Goal: Task Accomplishment & Management: Manage account settings

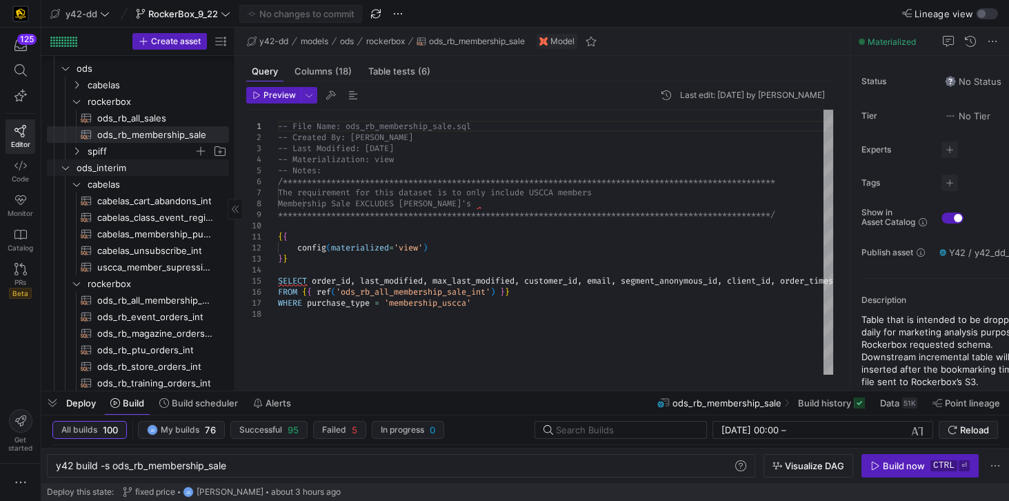
scroll to position [0, 130]
click at [172, 135] on span "ods_rb_membership_sale​​​​​​​​​​" at bounding box center [155, 135] width 116 height 16
click at [401, 68] on span "Table tests (6)" at bounding box center [399, 71] width 62 height 9
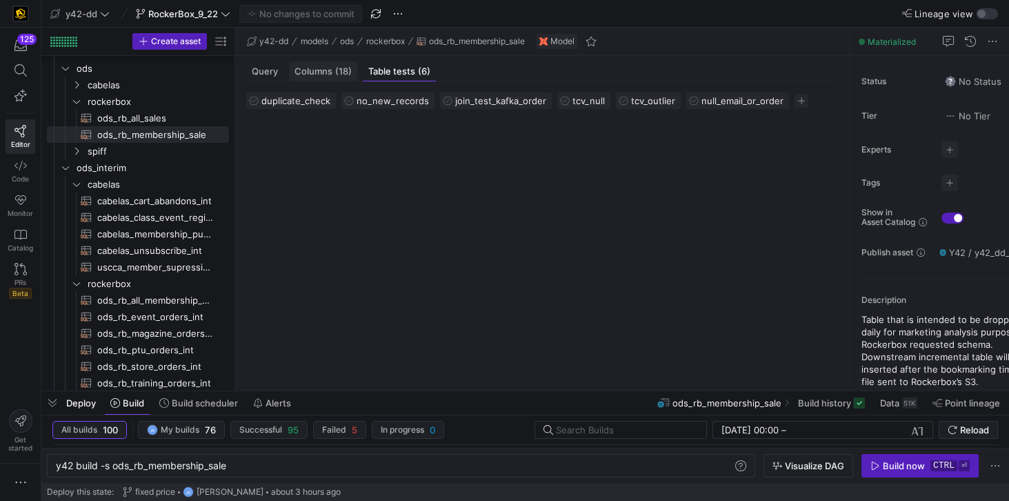
click at [316, 69] on span "Columns (18)" at bounding box center [323, 71] width 57 height 9
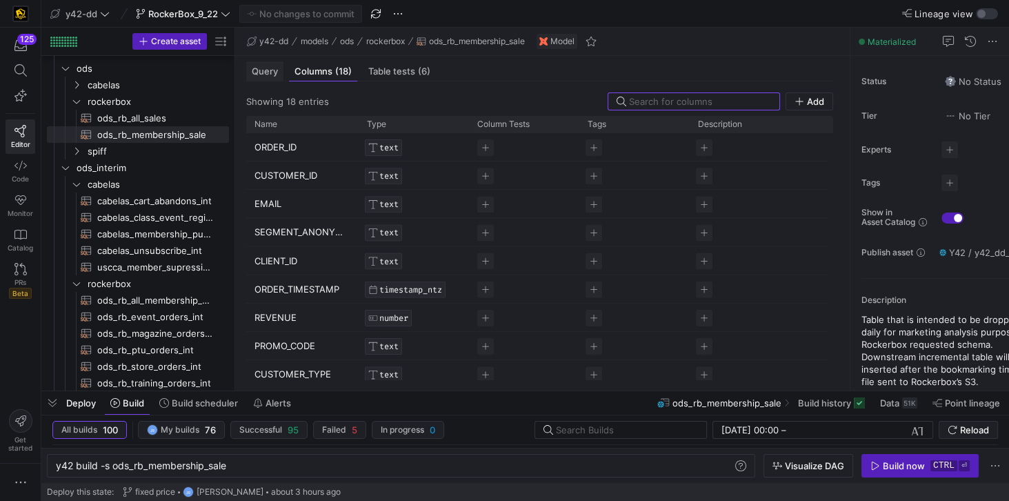
click at [268, 69] on span "Query" at bounding box center [265, 71] width 26 height 9
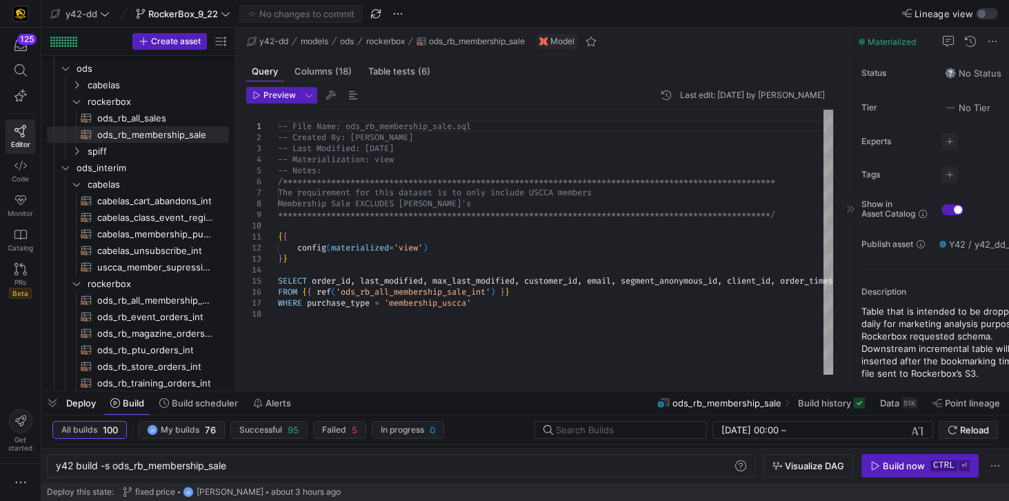
scroll to position [11, 0]
click at [993, 42] on span at bounding box center [993, 41] width 17 height 17
click at [969, 39] on div at bounding box center [504, 250] width 1009 height 501
click at [19, 273] on icon at bounding box center [20, 269] width 12 height 12
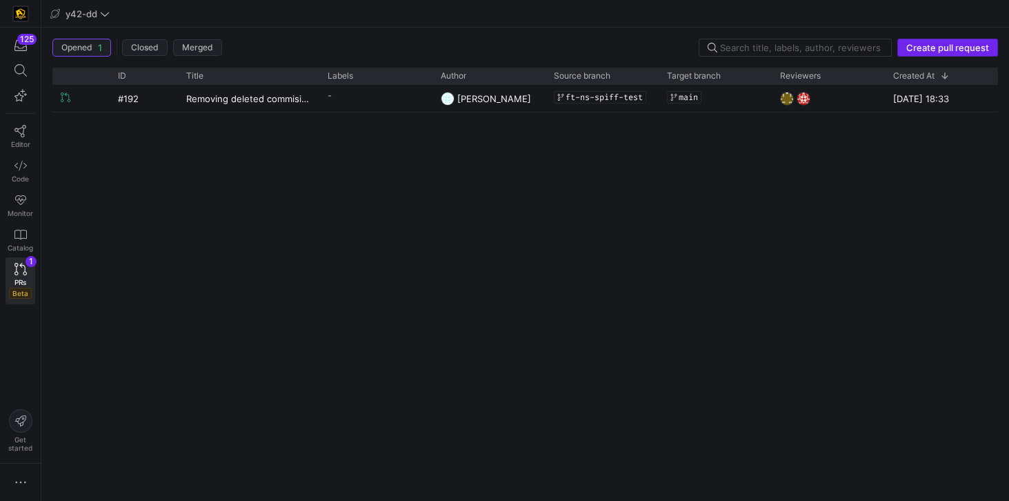
click at [933, 46] on span "Create pull request" at bounding box center [948, 47] width 83 height 11
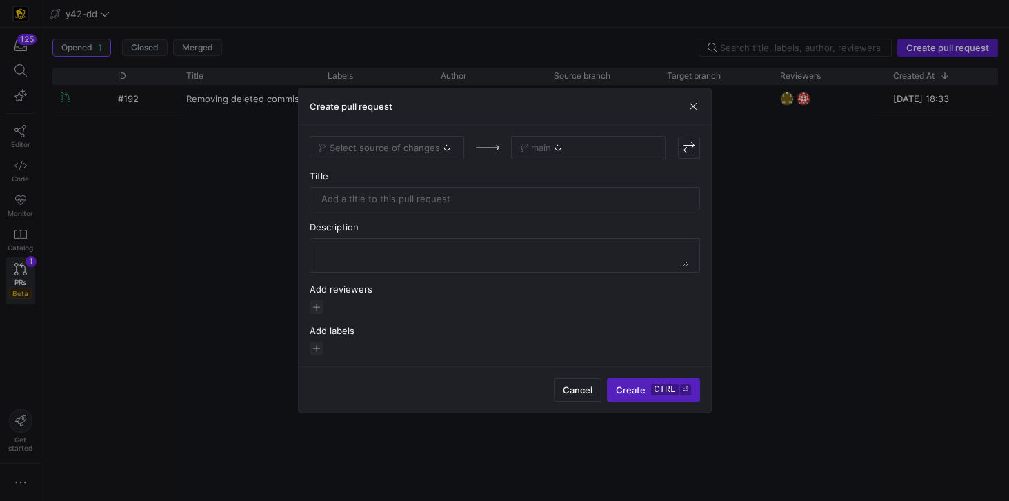
drag, startPoint x: 639, startPoint y: 95, endPoint x: 639, endPoint y: 113, distance: 18.6
click at [639, 113] on div "Create pull request" at bounding box center [505, 106] width 413 height 37
click at [699, 104] on span "button" at bounding box center [693, 106] width 14 height 14
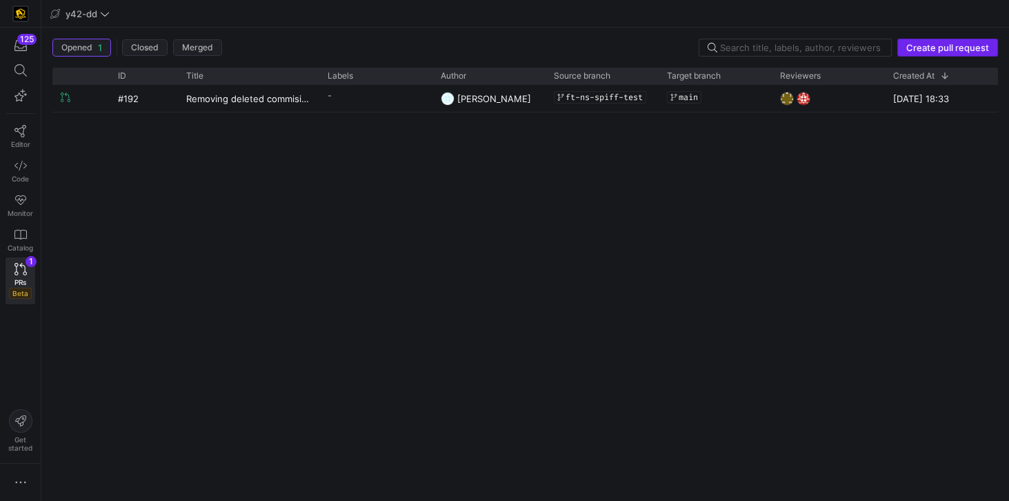
click at [927, 46] on span "Create pull request" at bounding box center [948, 47] width 83 height 11
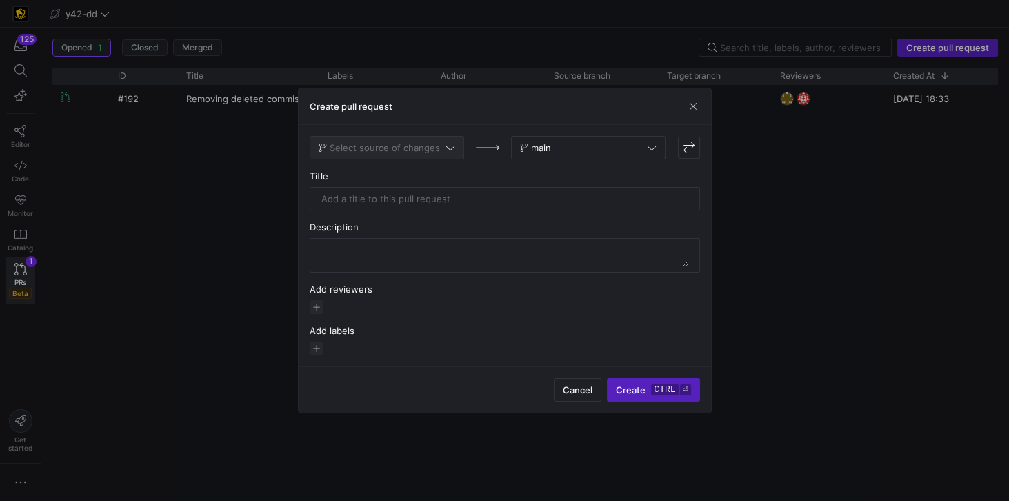
click at [401, 157] on span at bounding box center [386, 148] width 153 height 22
type input "roc"
click at [419, 172] on div "RockerBox_9_22" at bounding box center [387, 172] width 132 height 11
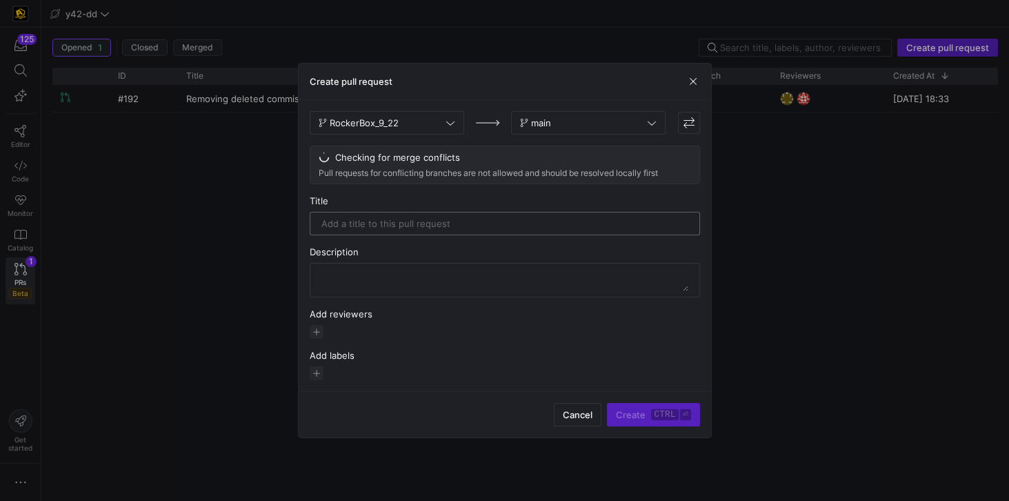
click at [454, 225] on input "text" at bounding box center [505, 223] width 367 height 11
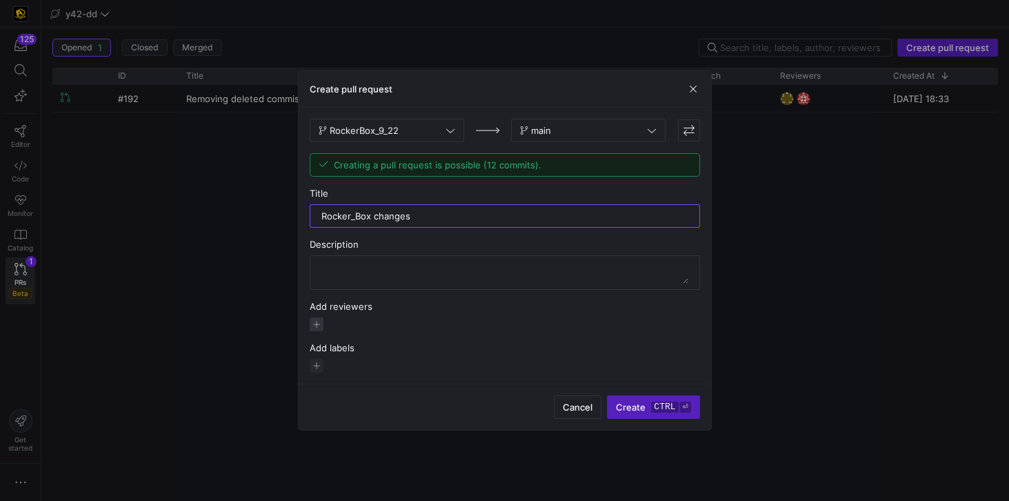
type input "Rocker_Box changes"
click at [320, 324] on span "button" at bounding box center [317, 324] width 14 height 14
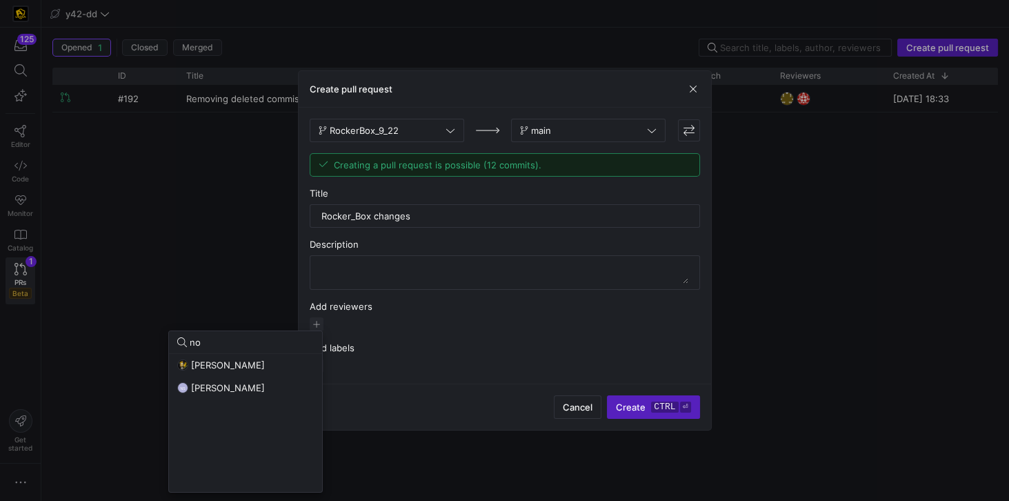
type input "no"
click at [273, 393] on button "NS Noah Streveler" at bounding box center [245, 388] width 153 height 22
click at [373, 390] on div at bounding box center [504, 250] width 1009 height 501
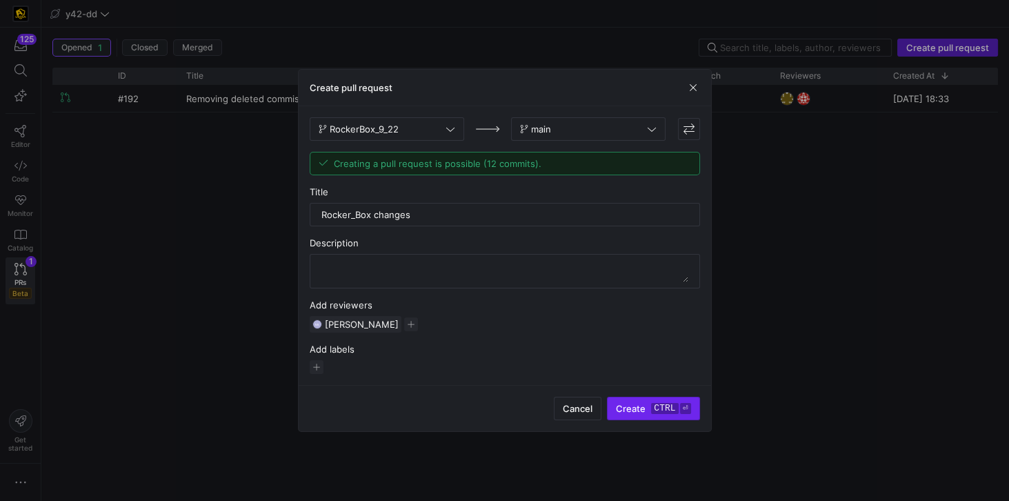
click at [649, 404] on span "Create ctrl ⏎" at bounding box center [653, 408] width 75 height 11
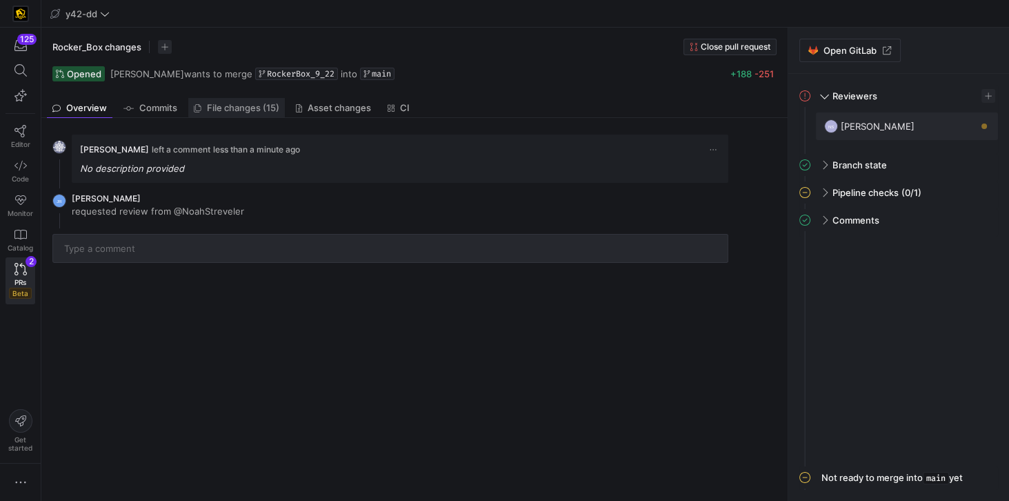
click at [249, 109] on span "File changes (15)" at bounding box center [243, 107] width 72 height 9
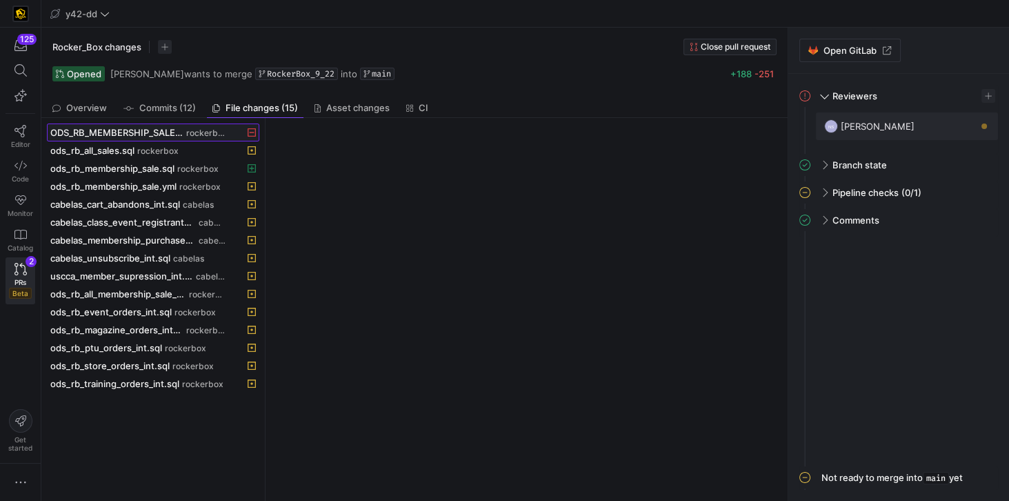
click at [121, 131] on span "ODS_RB_MEMBERSHIP_SALE.sql" at bounding box center [116, 132] width 133 height 11
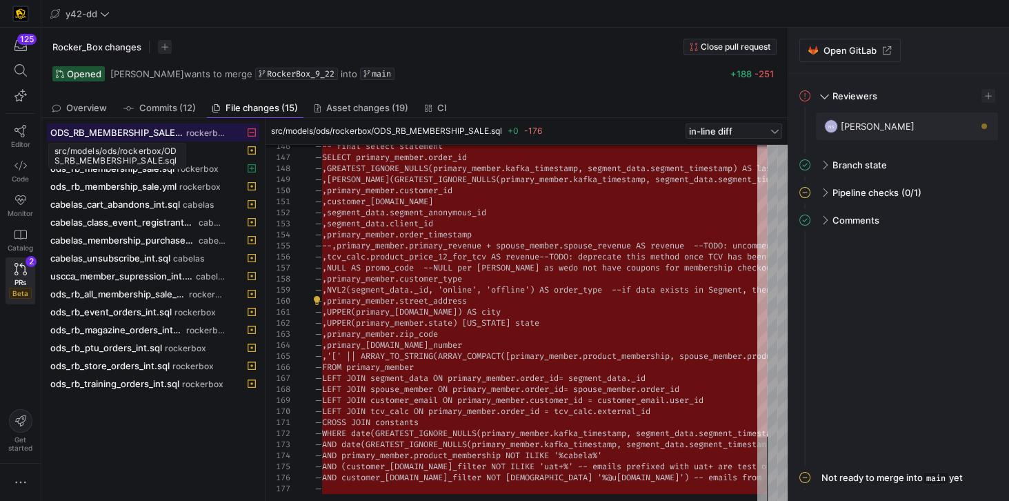
click at [139, 131] on span "ODS_RB_MEMBERSHIP_SALE.sql" at bounding box center [116, 132] width 133 height 11
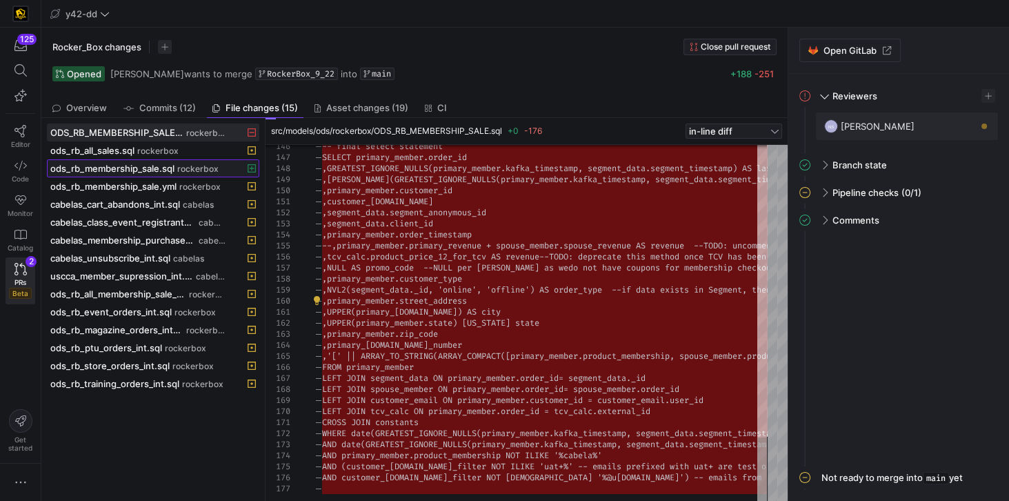
click at [146, 168] on span "ods_rb_membership_sale.sql" at bounding box center [112, 168] width 124 height 11
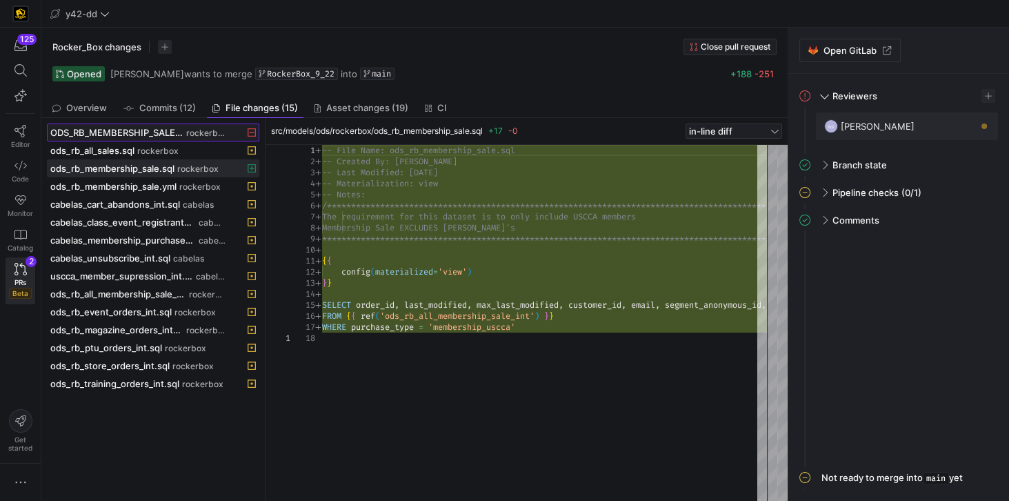
click at [155, 135] on span "ODS_RB_MEMBERSHIP_SALE.sql" at bounding box center [116, 132] width 133 height 11
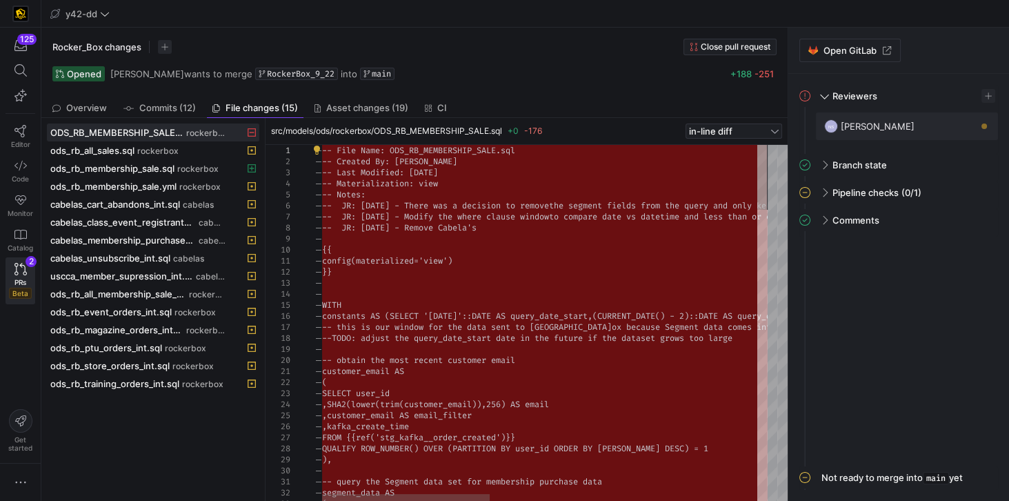
drag, startPoint x: 324, startPoint y: 148, endPoint x: 418, endPoint y: 427, distance: 294.3
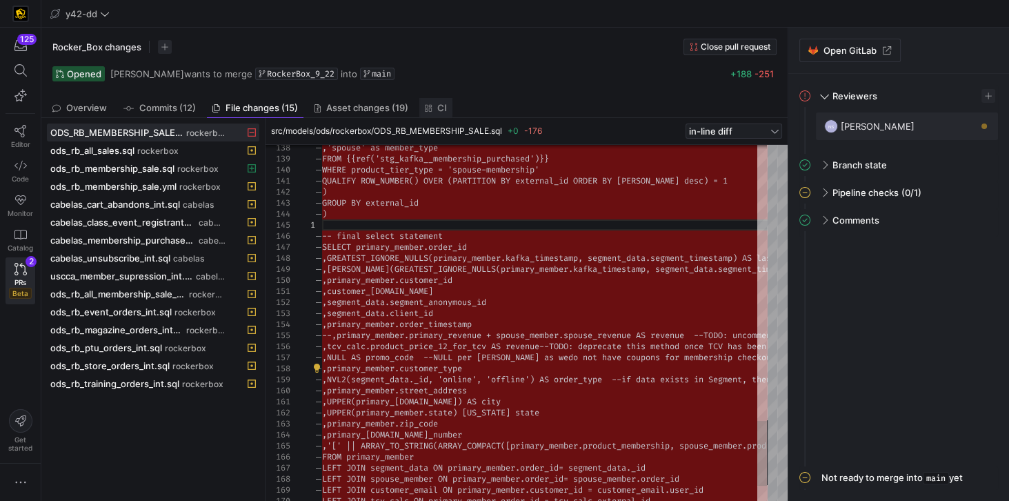
click at [430, 108] on icon at bounding box center [429, 108] width 8 height 8
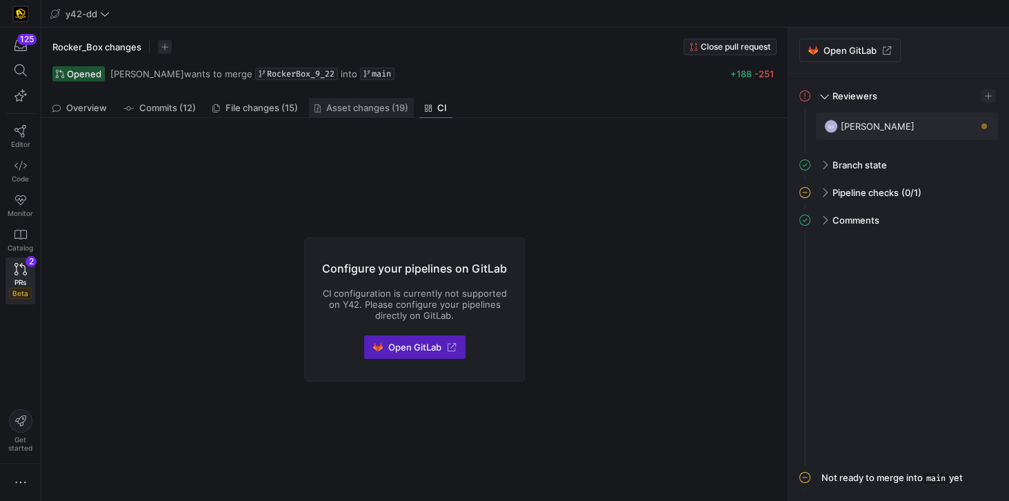
click at [384, 108] on span "Asset changes (19)" at bounding box center [367, 107] width 82 height 9
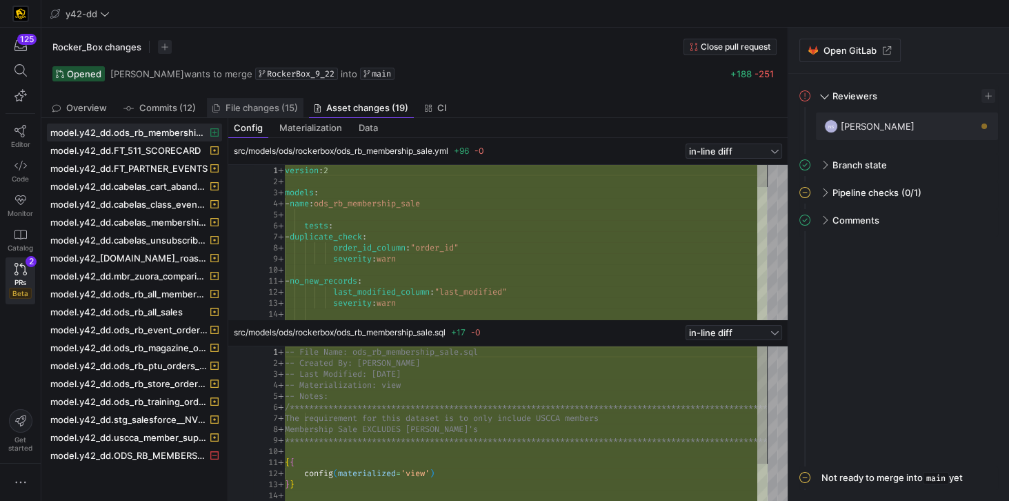
click at [259, 106] on span "File changes (15)" at bounding box center [262, 107] width 72 height 9
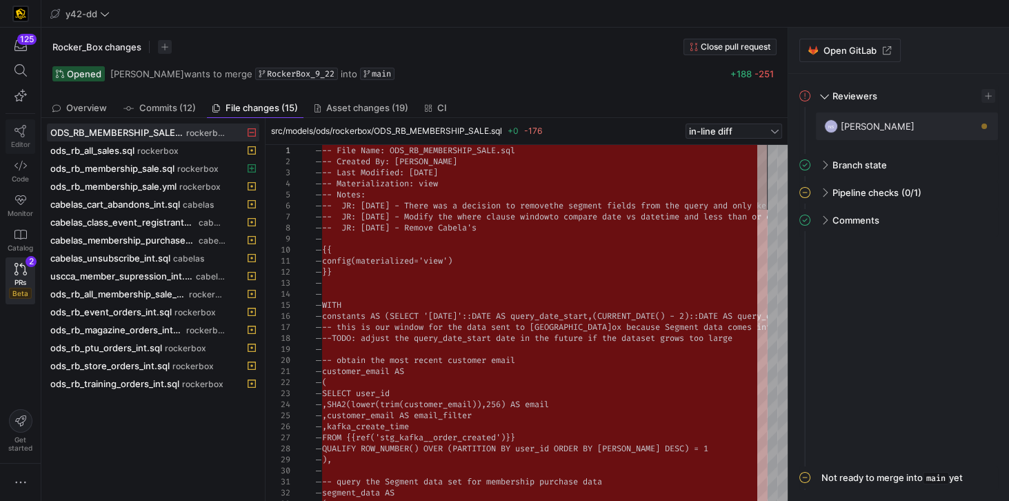
click at [10, 126] on link "Editor" at bounding box center [21, 136] width 30 height 34
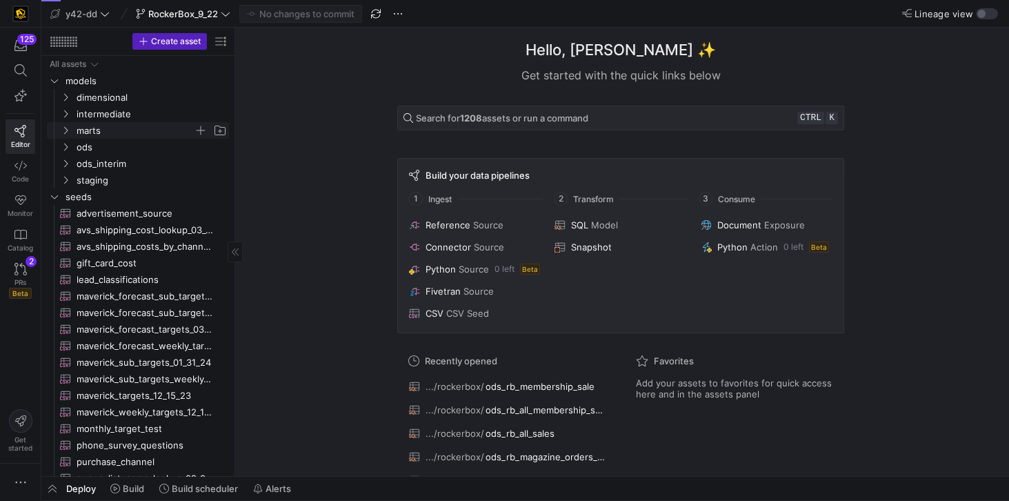
click at [105, 130] on span "marts" at bounding box center [135, 131] width 117 height 16
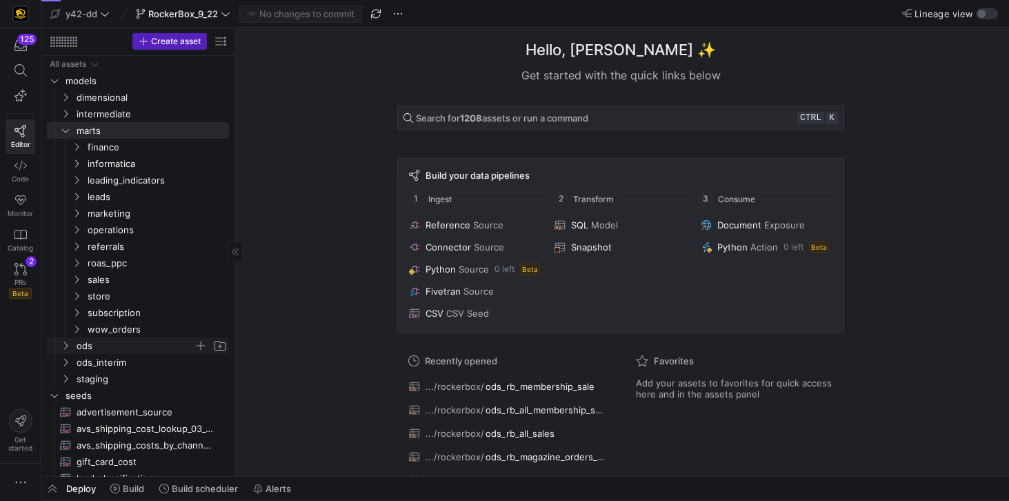
click at [87, 346] on span "ods" at bounding box center [135, 346] width 117 height 16
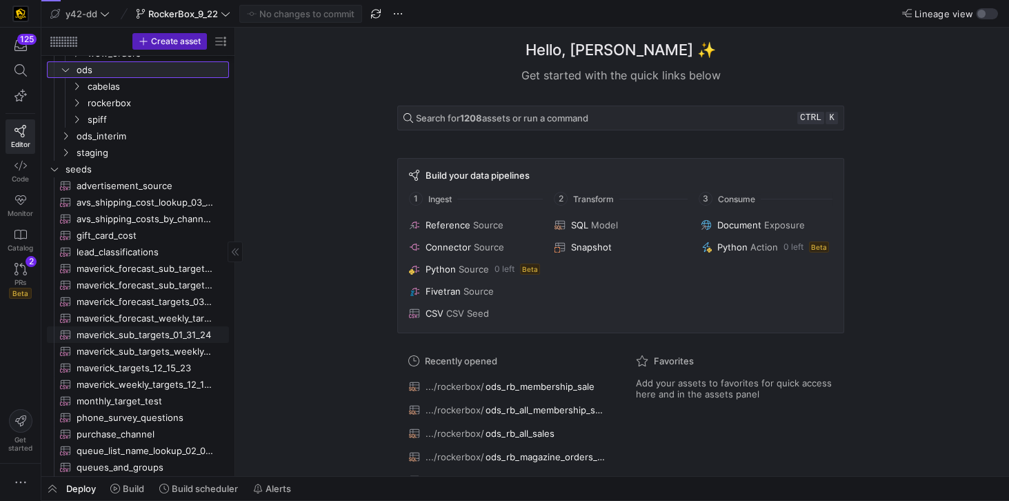
scroll to position [276, 0]
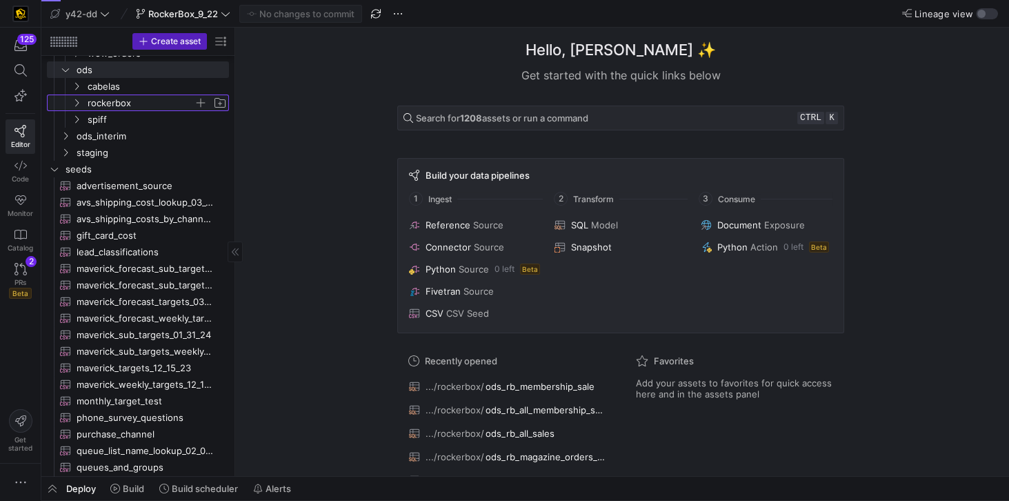
click at [119, 102] on span "rockerbox" at bounding box center [141, 103] width 106 height 16
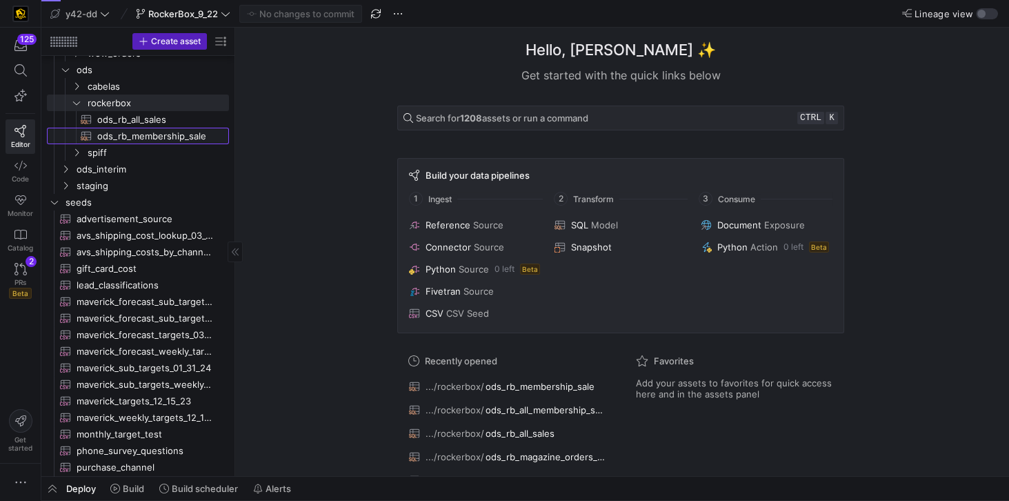
click at [137, 133] on span "ods_rb_membership_sale​​​​​​​​​​" at bounding box center [155, 136] width 116 height 16
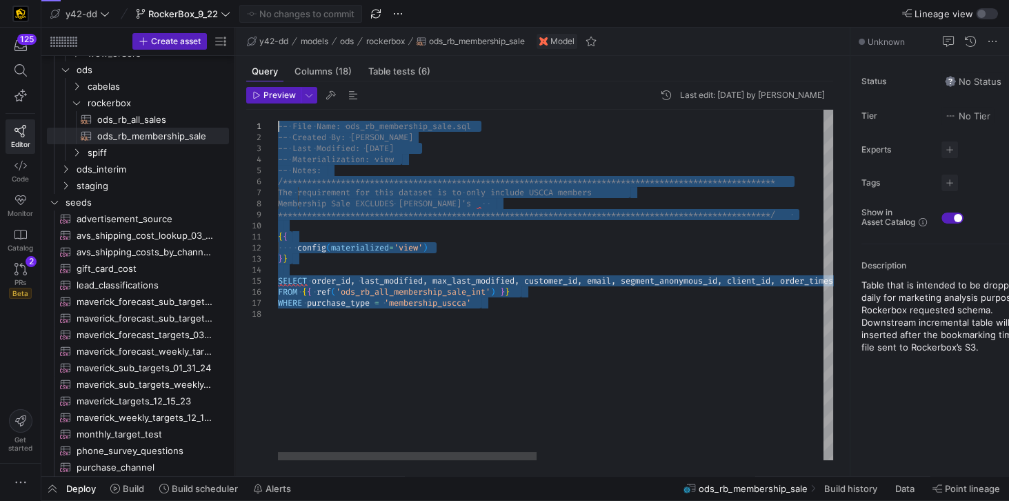
drag, startPoint x: 523, startPoint y: 320, endPoint x: 247, endPoint y: 96, distance: 355.6
click at [278, 110] on div "**********" at bounding box center [863, 285] width 1171 height 350
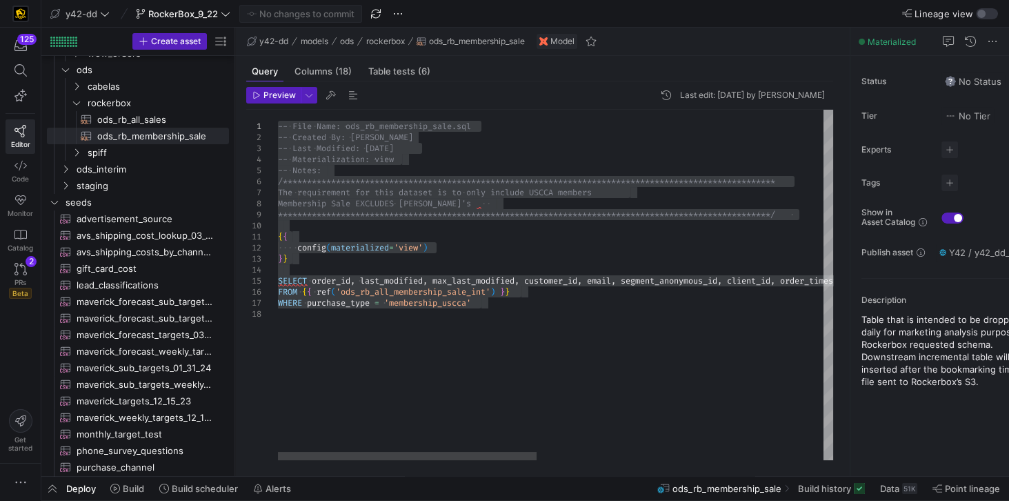
click at [448, 315] on div "**********" at bounding box center [863, 285] width 1171 height 350
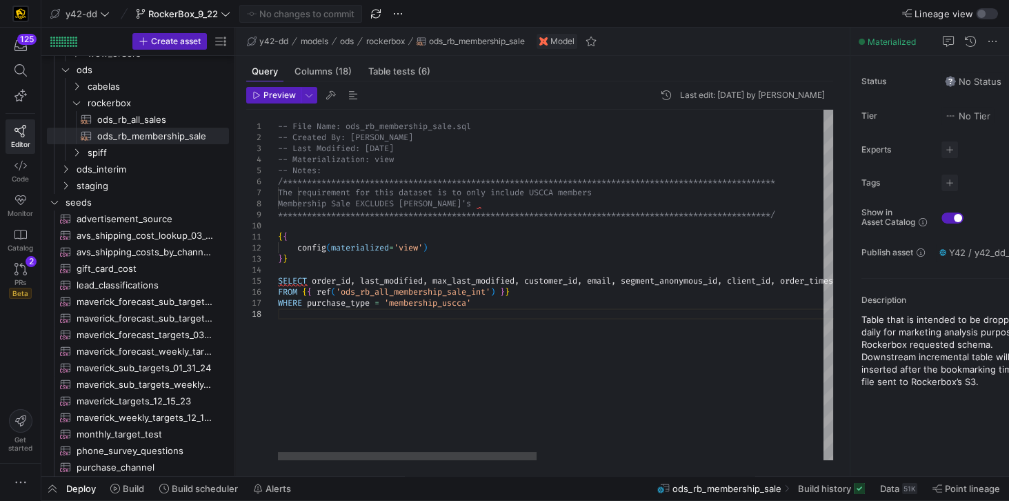
click at [487, 301] on div "**********" at bounding box center [863, 285] width 1171 height 350
click at [279, 126] on div "**********" at bounding box center [863, 285] width 1171 height 350
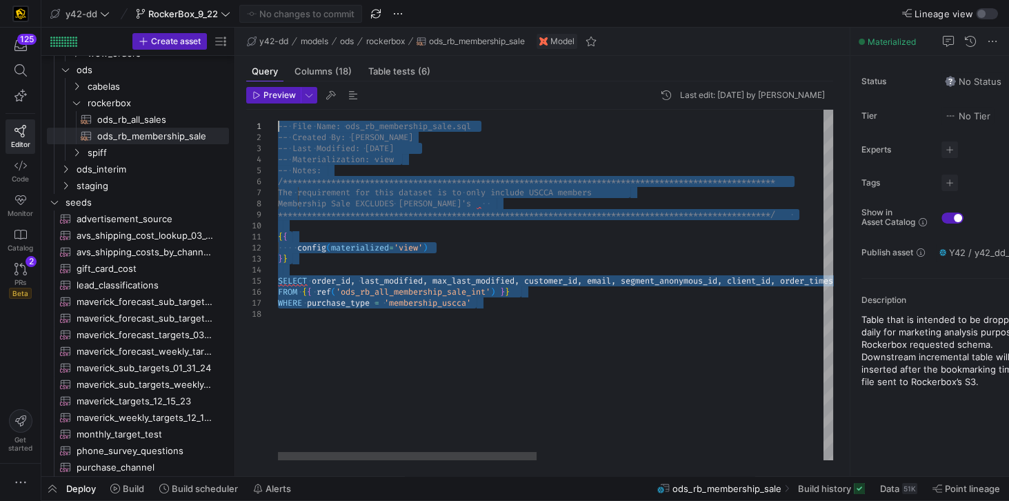
type textarea "s.query_date_start --last_modified >= start of window AND date(GREATEST_IGNORE_…"
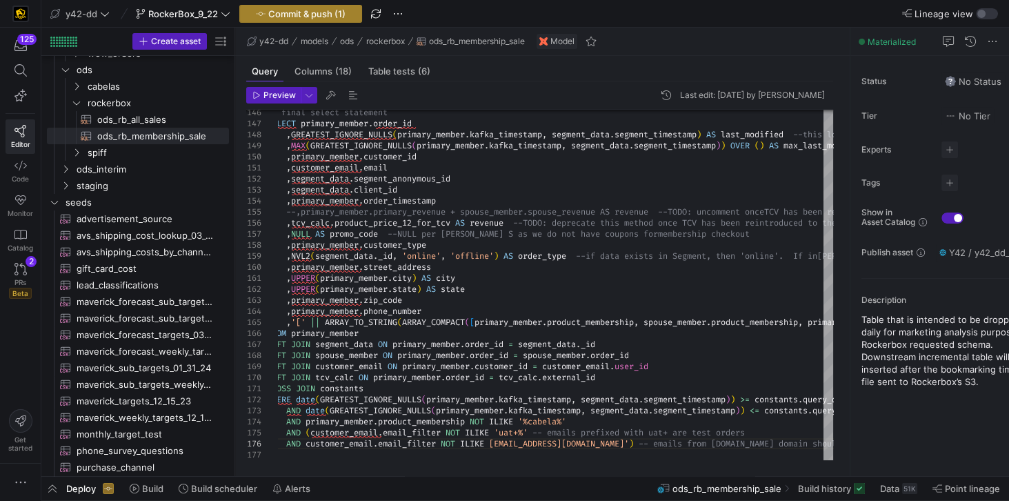
click at [305, 11] on span "Commit & push (1)" at bounding box center [306, 13] width 77 height 11
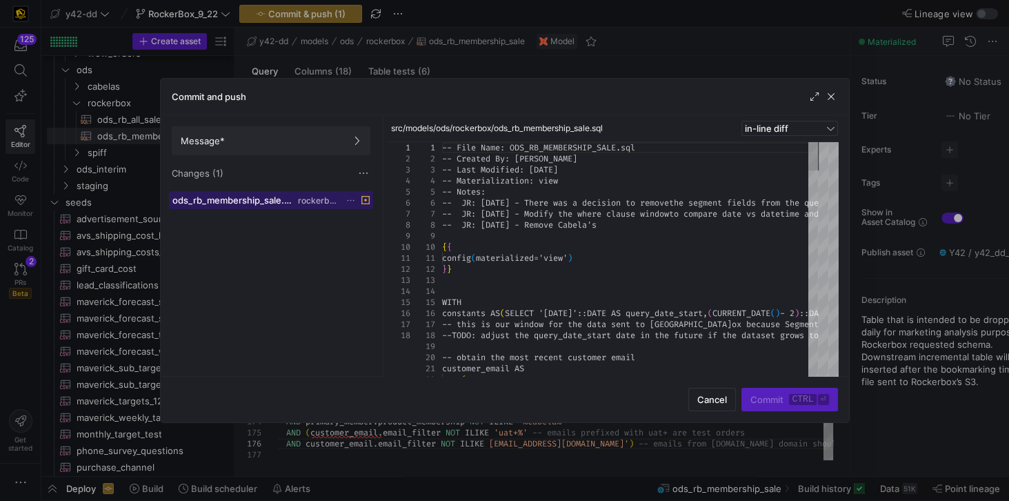
click at [322, 200] on span "rockerbox" at bounding box center [318, 201] width 41 height 10
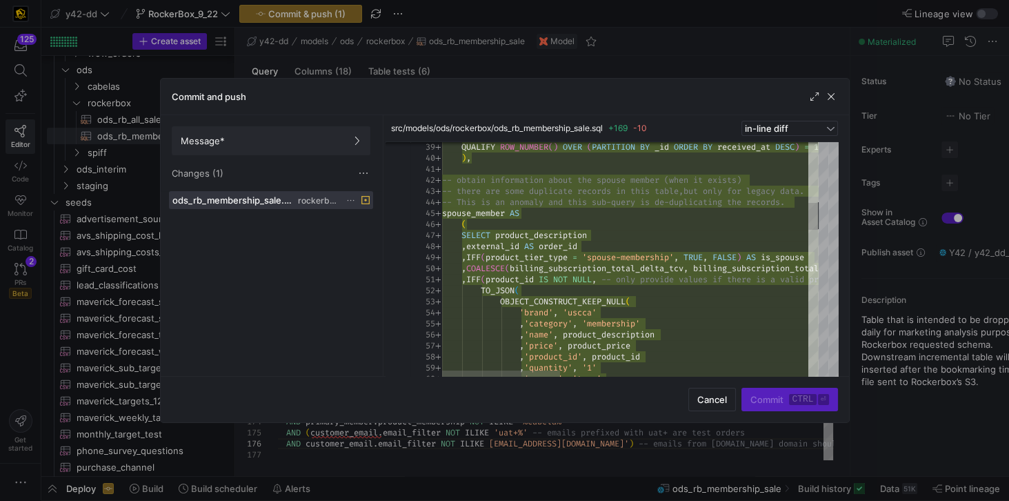
click at [271, 177] on div "Changes (1)" at bounding box center [271, 173] width 199 height 14
click at [328, 196] on span "rockerbox" at bounding box center [318, 201] width 41 height 10
click at [313, 172] on div "Changes (1)" at bounding box center [271, 173] width 199 height 14
click at [304, 147] on span at bounding box center [270, 141] width 197 height 28
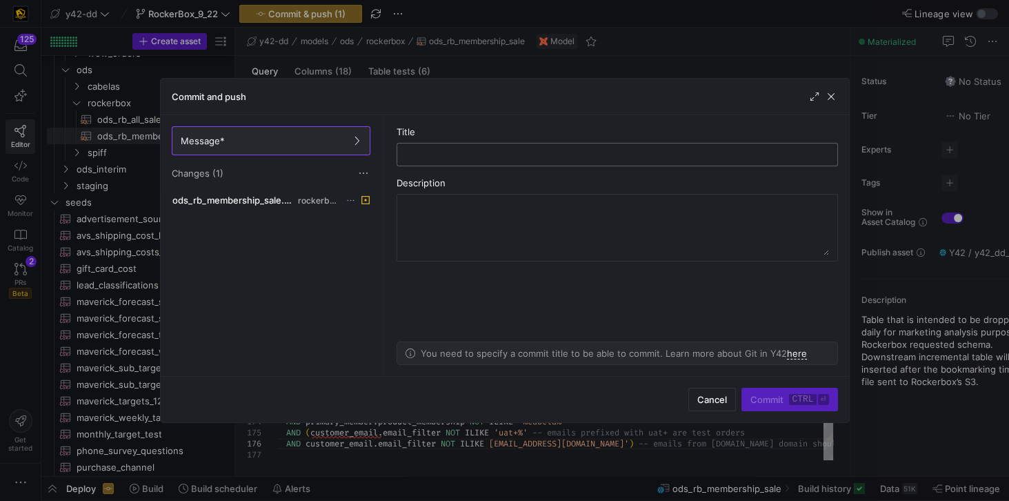
click at [437, 149] on input "text" at bounding box center [617, 154] width 418 height 11
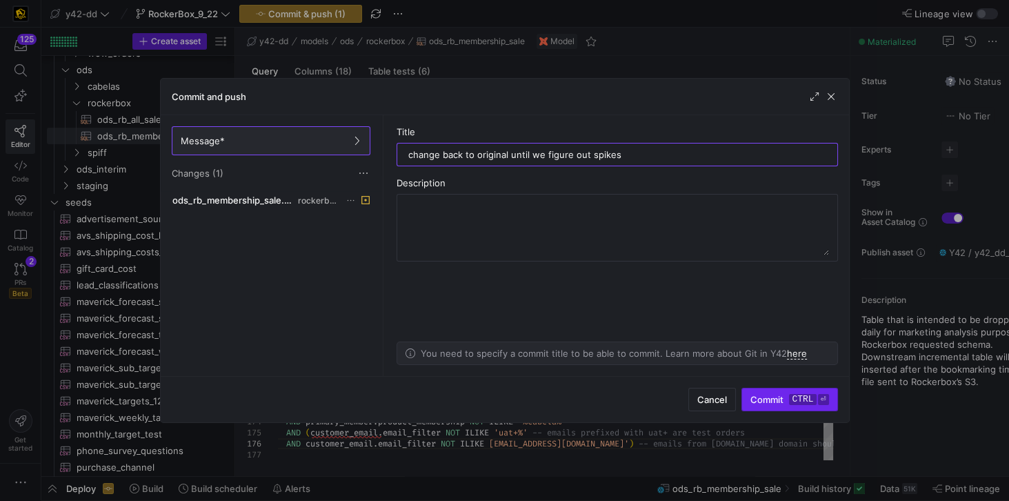
type input "change back to original until we figure out spikes"
click at [763, 398] on span "Commit ctrl ⏎" at bounding box center [790, 399] width 78 height 11
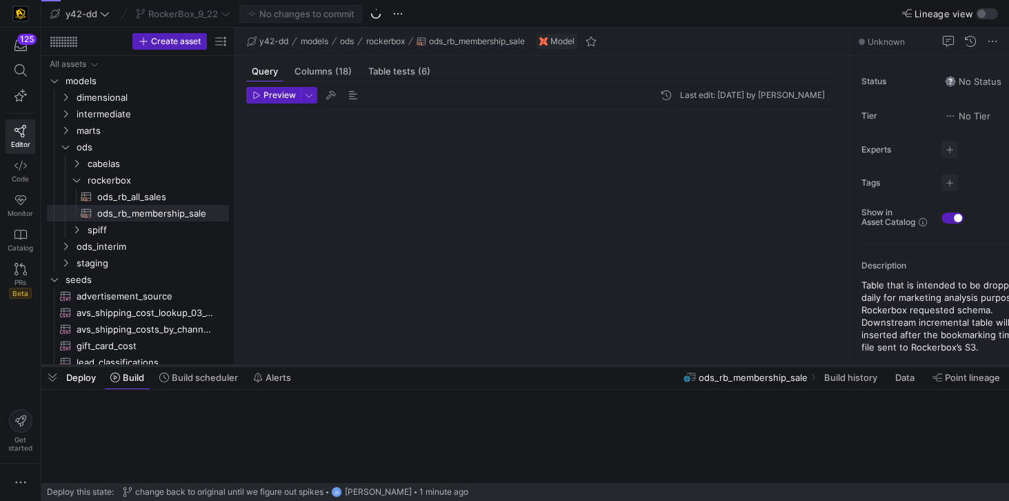
drag, startPoint x: 395, startPoint y: 477, endPoint x: 406, endPoint y: 366, distance: 111.6
click at [406, 366] on div at bounding box center [525, 366] width 968 height 6
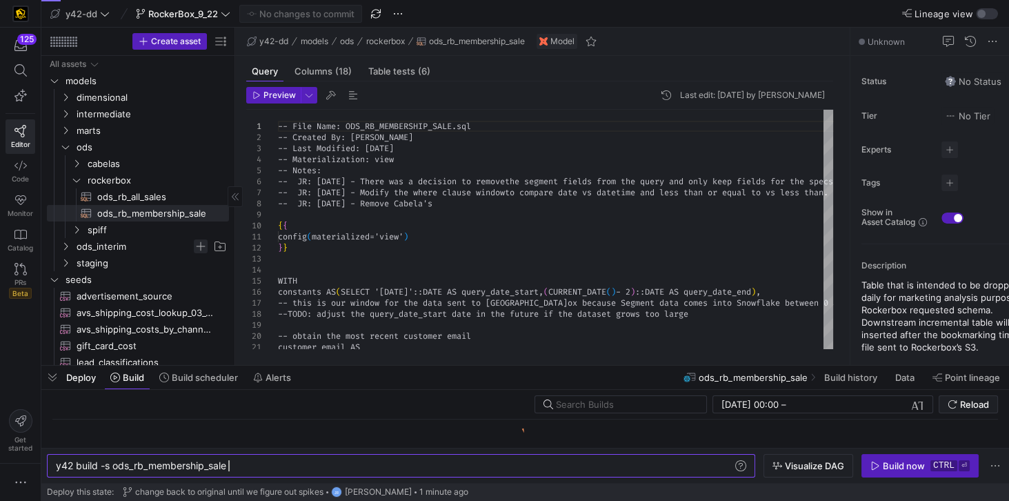
scroll to position [0, 172]
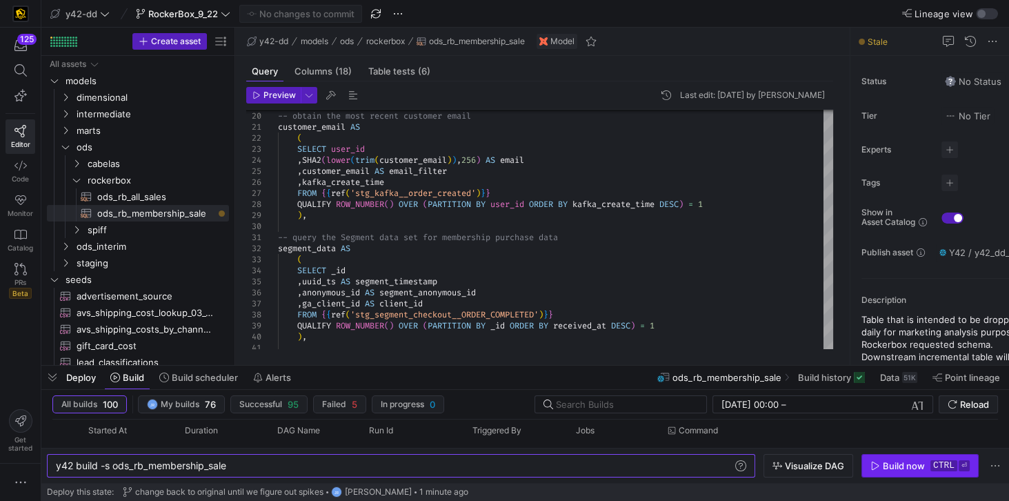
click at [909, 468] on div "Build now" at bounding box center [904, 465] width 42 height 11
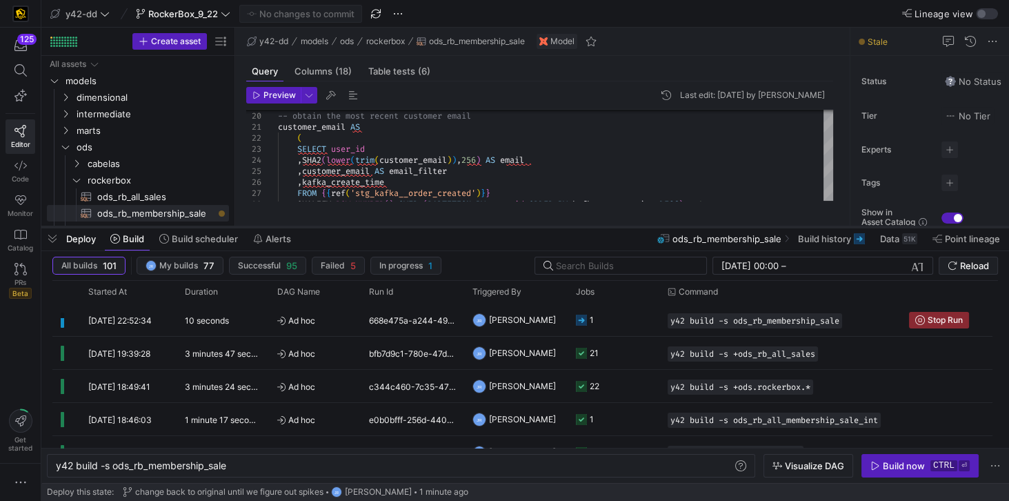
drag, startPoint x: 345, startPoint y: 365, endPoint x: 368, endPoint y: 226, distance: 140.5
click at [368, 226] on div at bounding box center [525, 227] width 968 height 6
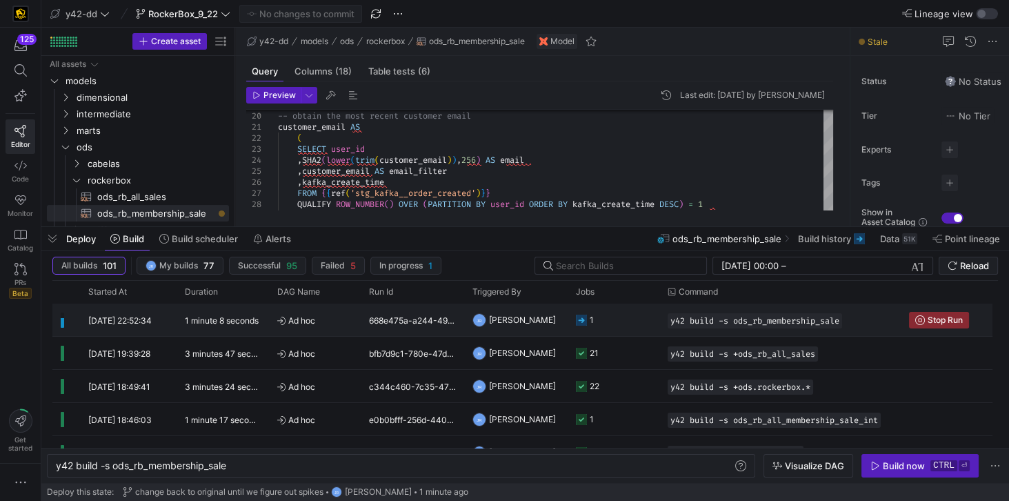
click at [224, 316] on y42-duration "1 minute 8 seconds" at bounding box center [222, 320] width 74 height 10
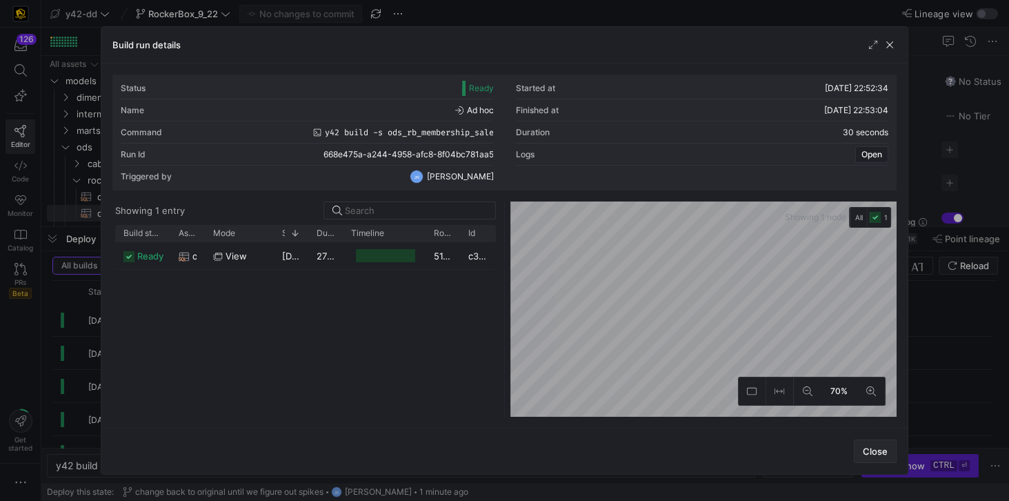
click at [869, 446] on span "Close" at bounding box center [875, 451] width 25 height 11
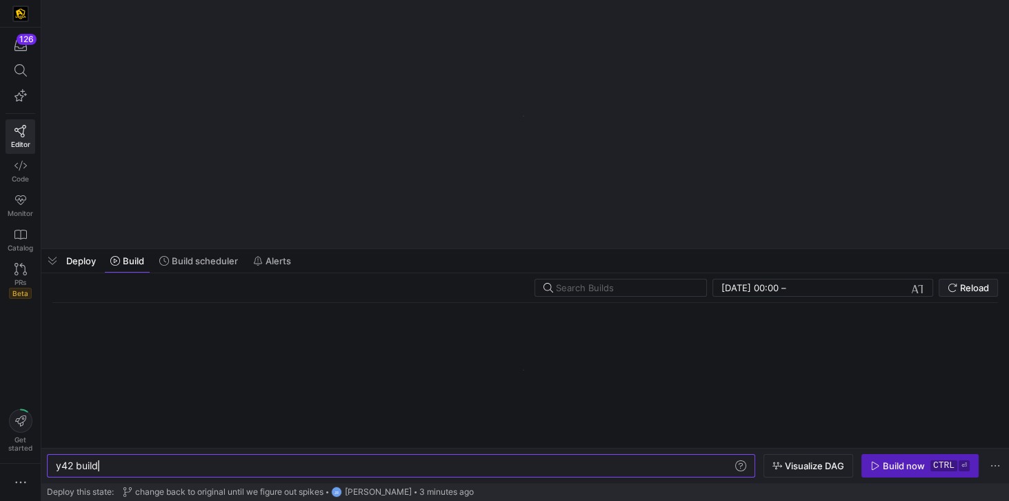
scroll to position [0, 41]
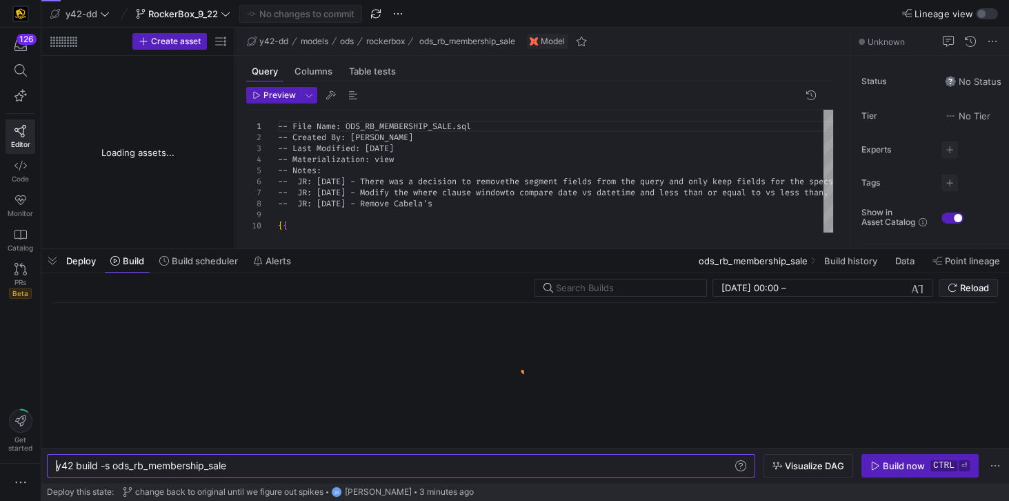
type textarea "y42 build -s ods_rb_membership_sale"
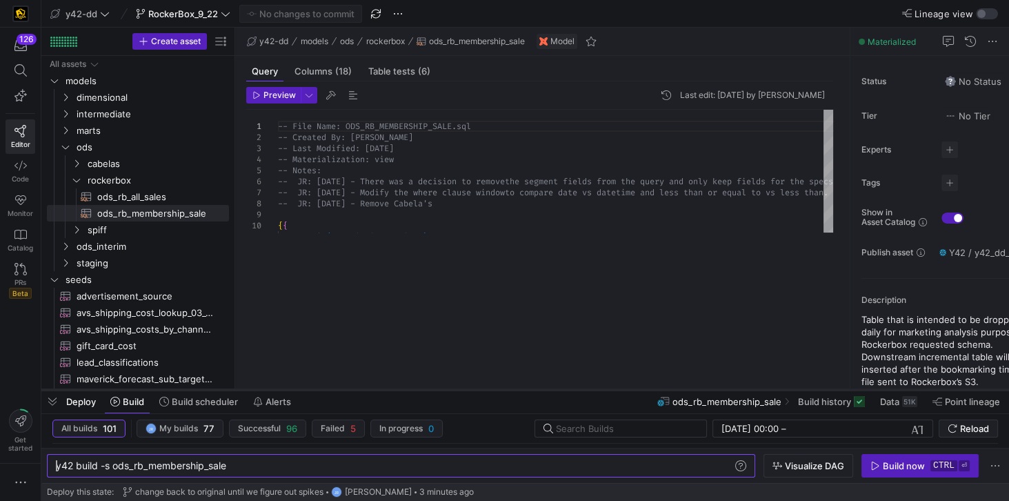
drag, startPoint x: 331, startPoint y: 248, endPoint x: 335, endPoint y: 389, distance: 140.8
click at [335, 389] on div at bounding box center [525, 390] width 968 height 6
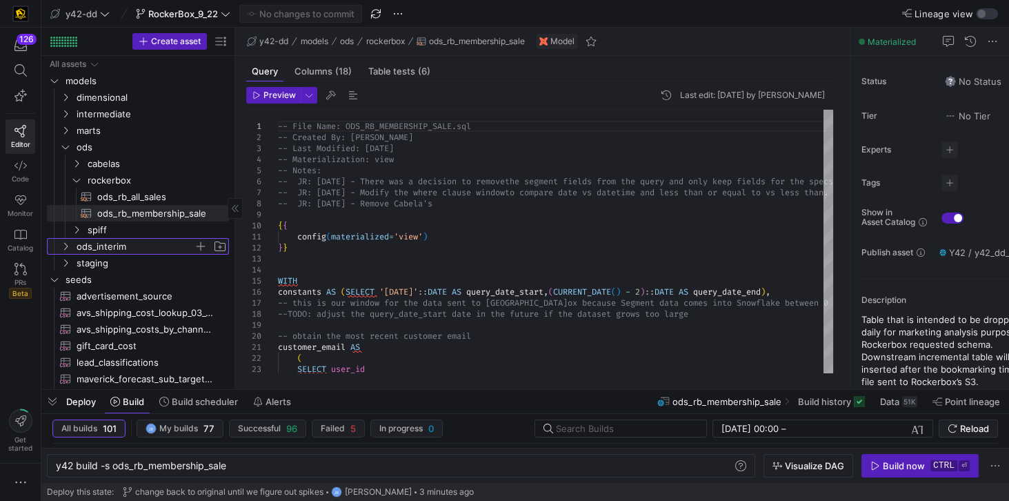
click at [98, 246] on span "ods_interim" at bounding box center [135, 247] width 117 height 16
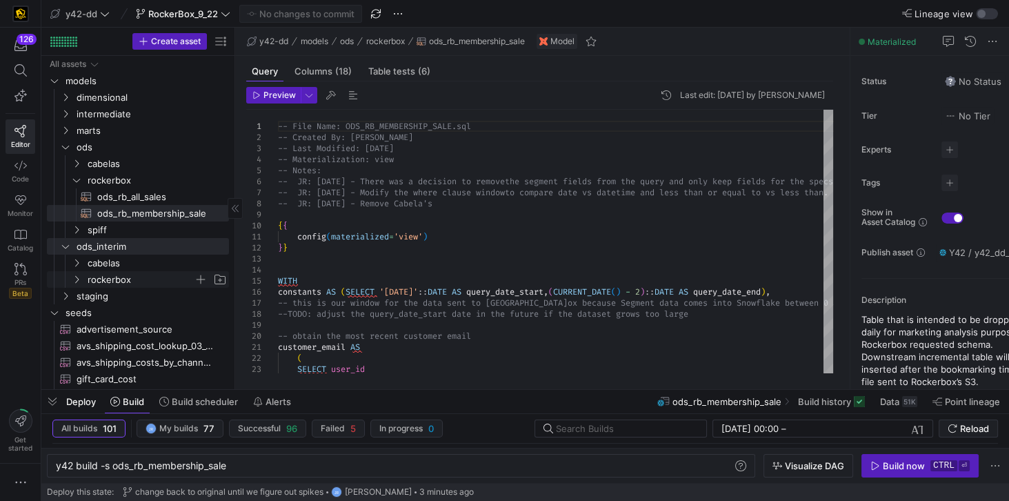
click at [97, 279] on span "rockerbox" at bounding box center [141, 280] width 106 height 16
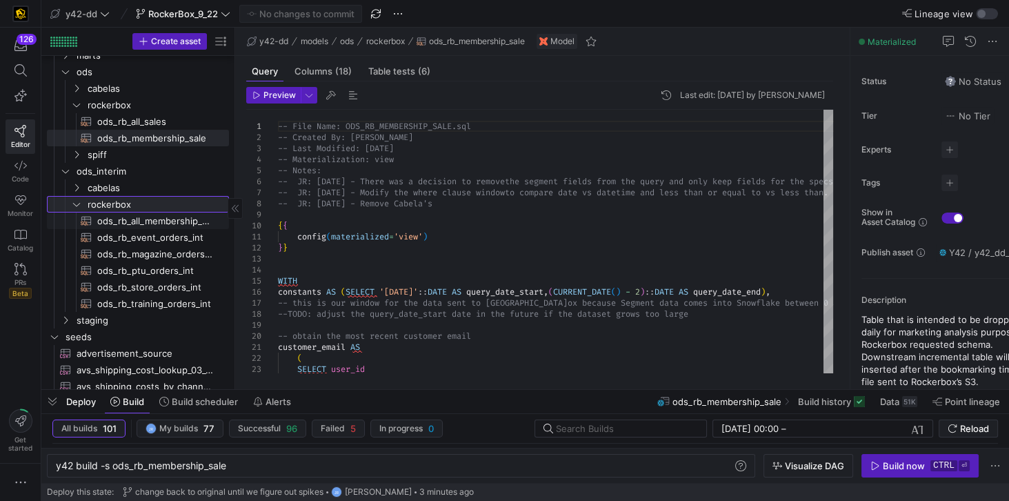
scroll to position [118, 0]
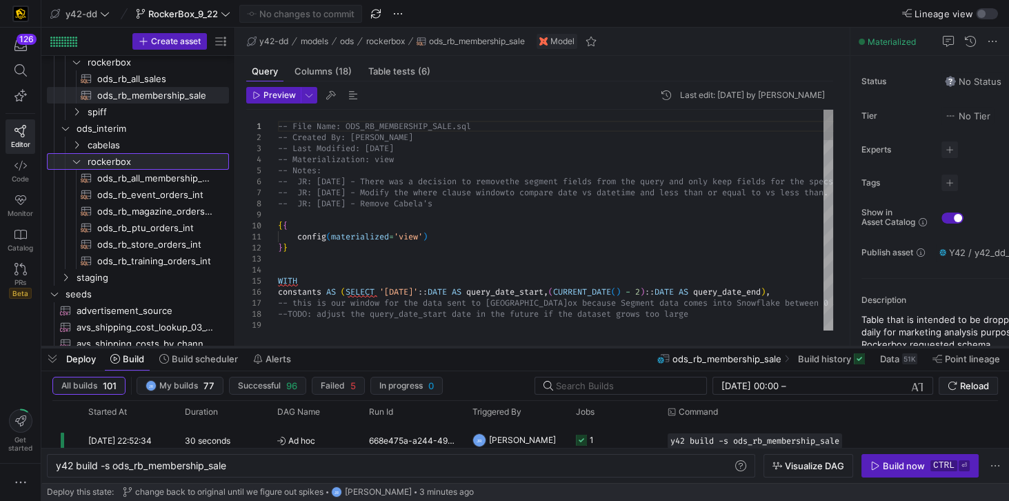
drag, startPoint x: 368, startPoint y: 390, endPoint x: 359, endPoint y: 348, distance: 43.6
click at [359, 348] on div at bounding box center [525, 347] width 968 height 6
click at [18, 266] on icon at bounding box center [20, 269] width 12 height 12
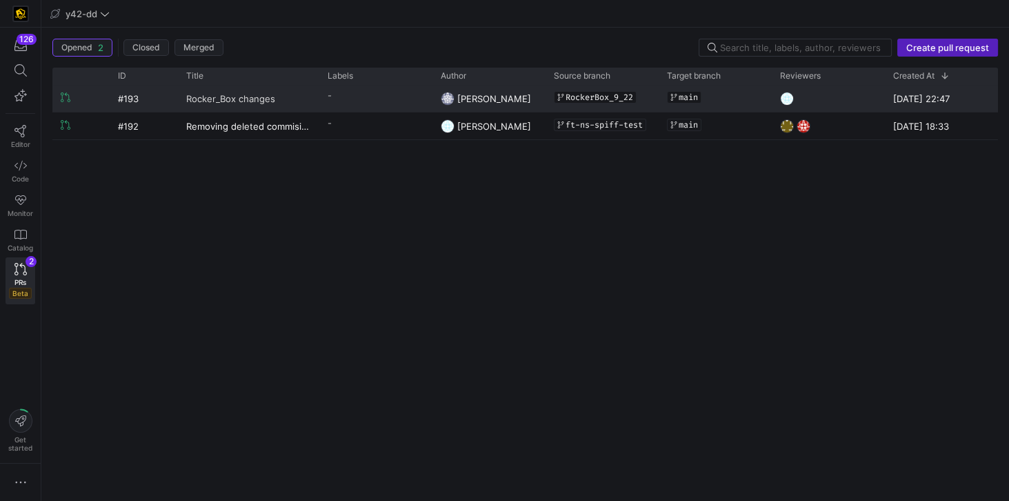
click at [252, 95] on span "Rocker_Box changes" at bounding box center [230, 99] width 89 height 26
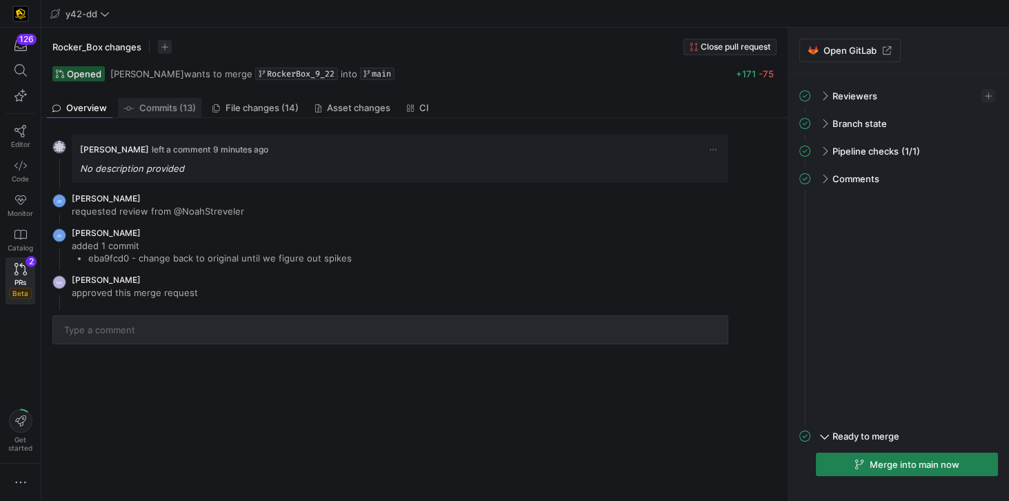
click at [171, 106] on span "Commits (13)" at bounding box center [167, 107] width 57 height 9
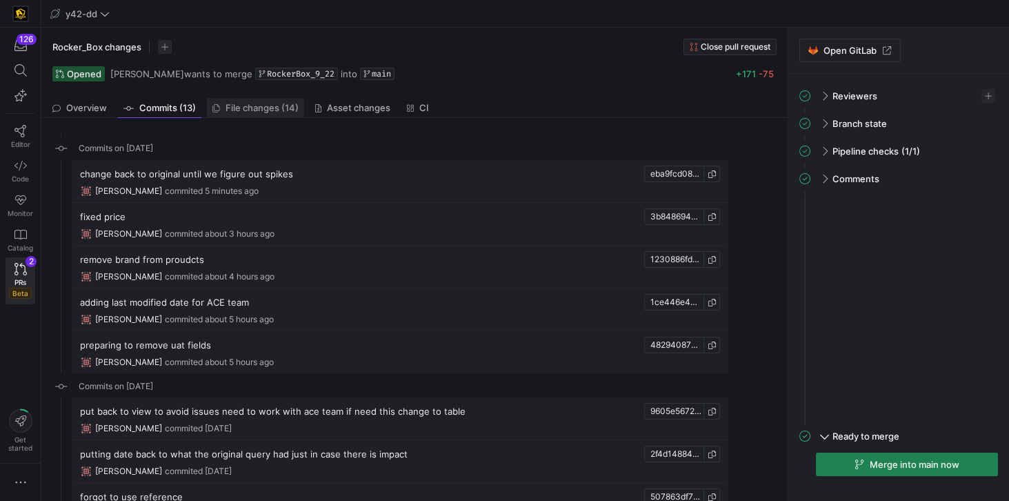
click at [232, 106] on span "File changes (14)" at bounding box center [262, 107] width 73 height 9
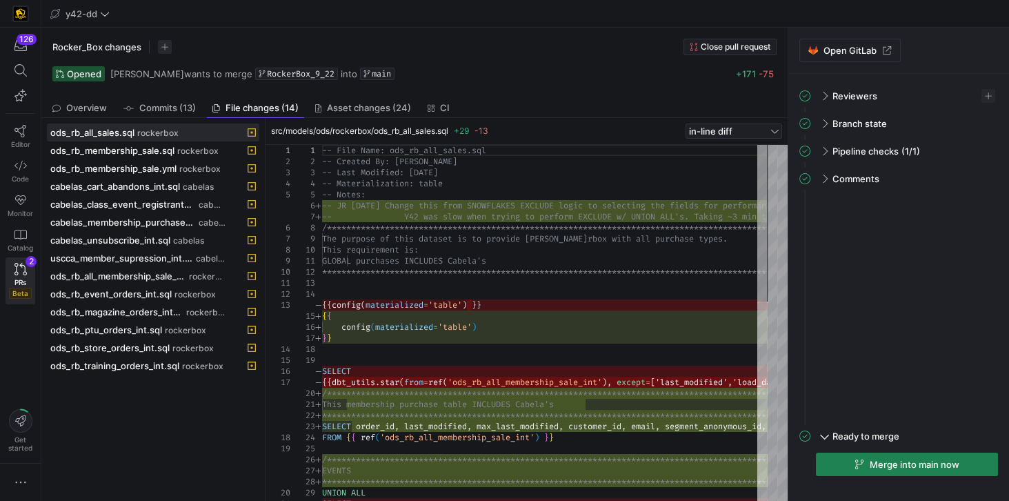
drag, startPoint x: 265, startPoint y: 374, endPoint x: 292, endPoint y: 374, distance: 26.9
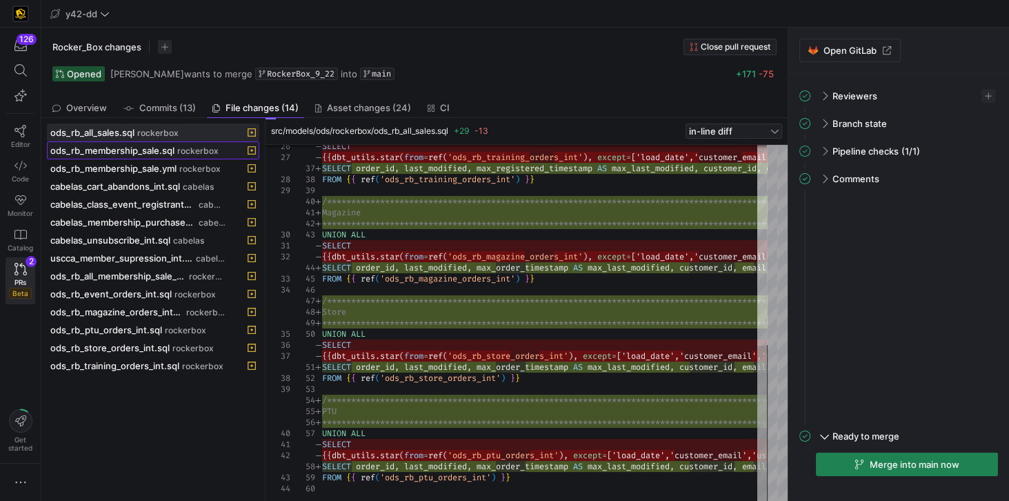
click at [98, 146] on span "ods_rb_membership_sale.sql" at bounding box center [112, 150] width 124 height 11
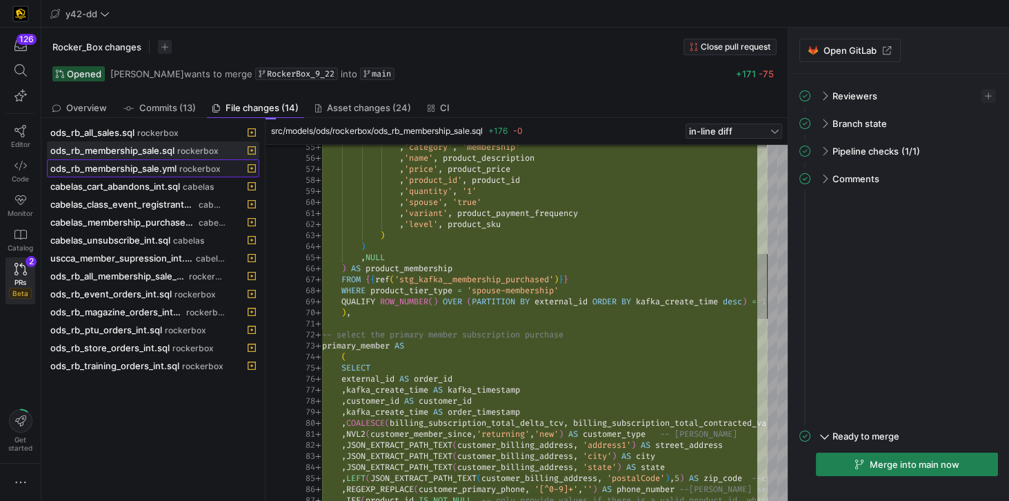
click at [112, 170] on span "ods_rb_membership_sale.yml" at bounding box center [113, 168] width 126 height 11
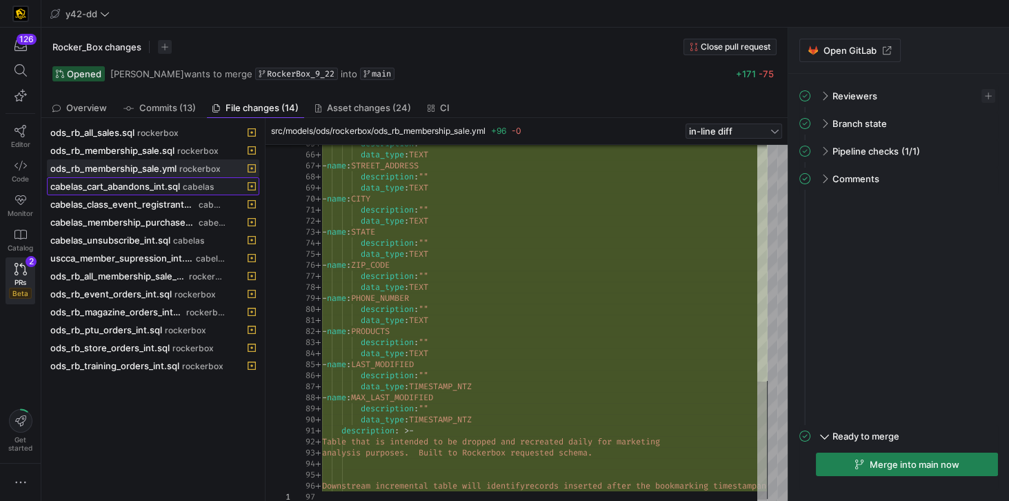
click at [135, 183] on span "cabelas_cart_abandons_int.sql" at bounding box center [115, 186] width 130 height 11
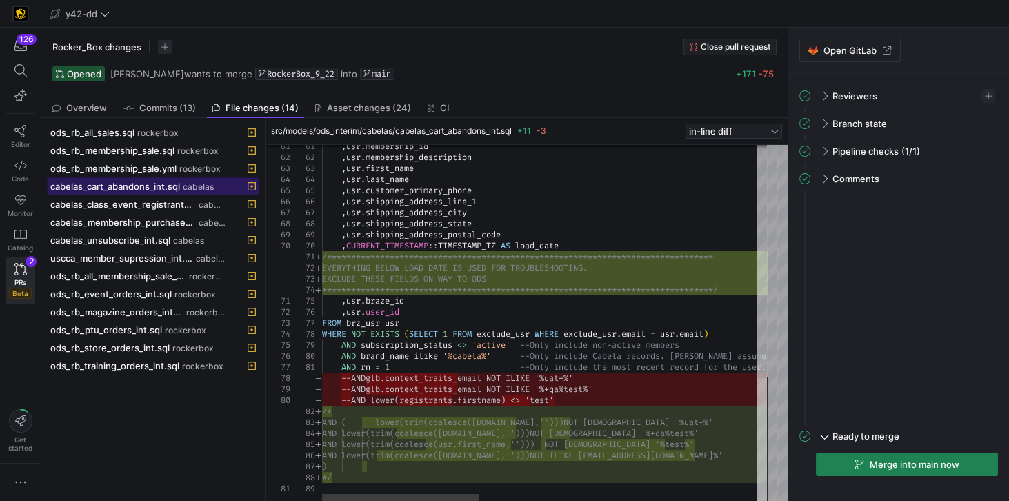
click at [767, 489] on div at bounding box center [763, 440] width 10 height 124
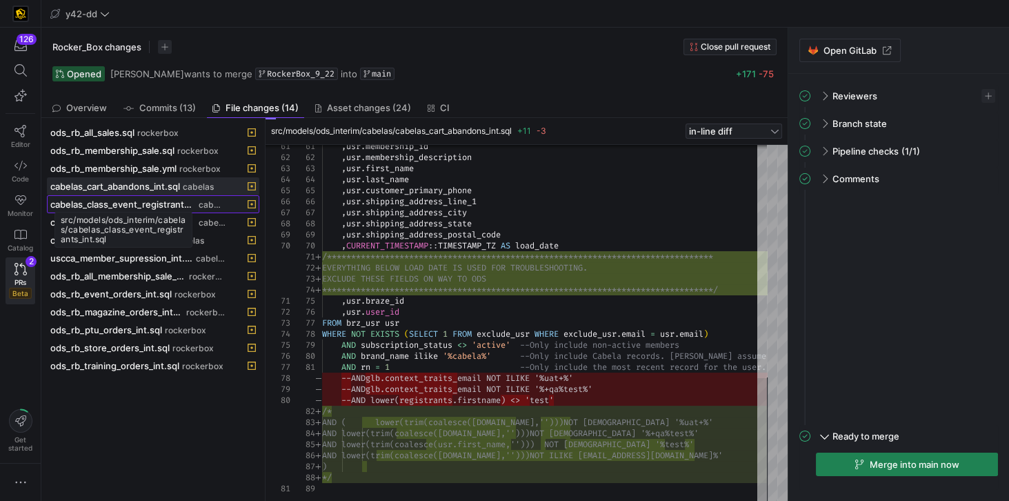
click at [174, 199] on span "cabelas_class_event_registrants_int.sql" at bounding box center [123, 204] width 146 height 11
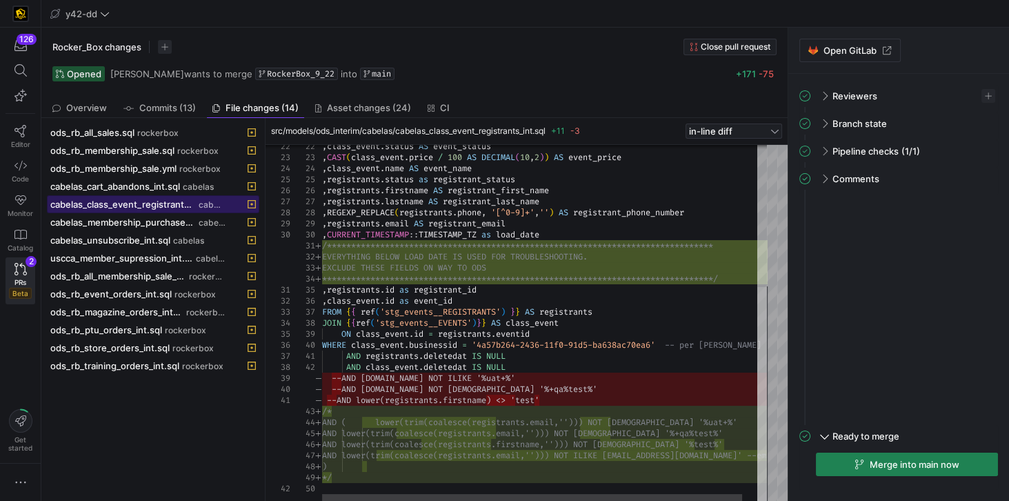
click at [767, 492] on div at bounding box center [763, 394] width 10 height 215
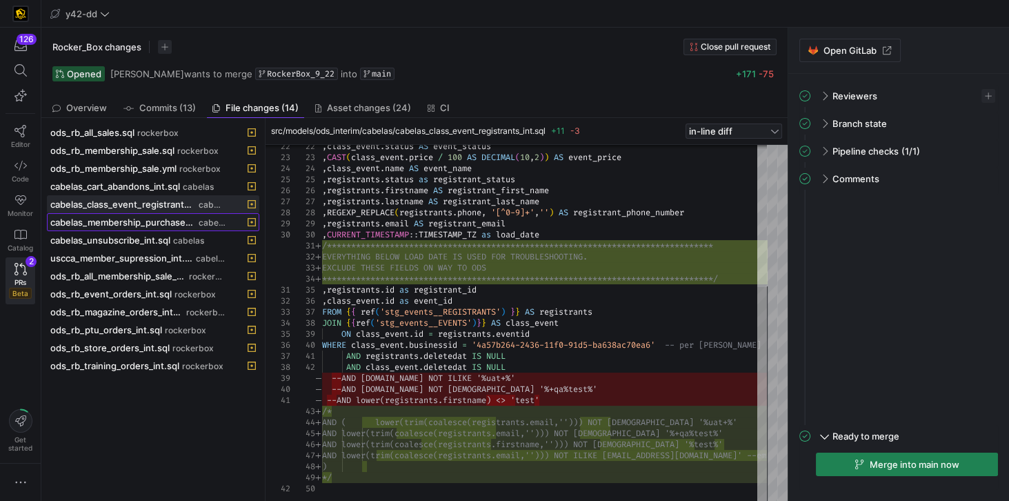
click at [169, 220] on span "cabelas_membership_purchase_int.sql" at bounding box center [123, 222] width 146 height 11
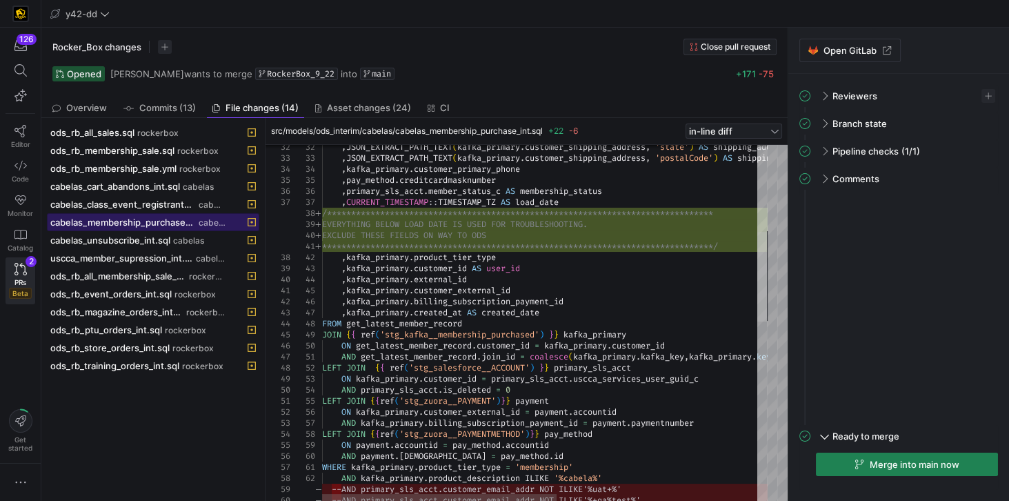
click at [767, 281] on div at bounding box center [763, 277] width 10 height 90
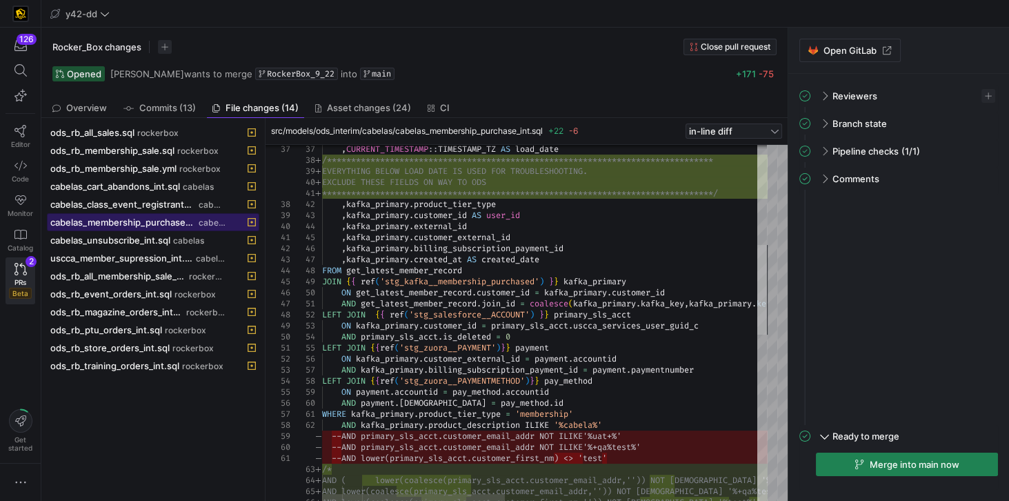
click at [767, 261] on div at bounding box center [763, 290] width 10 height 90
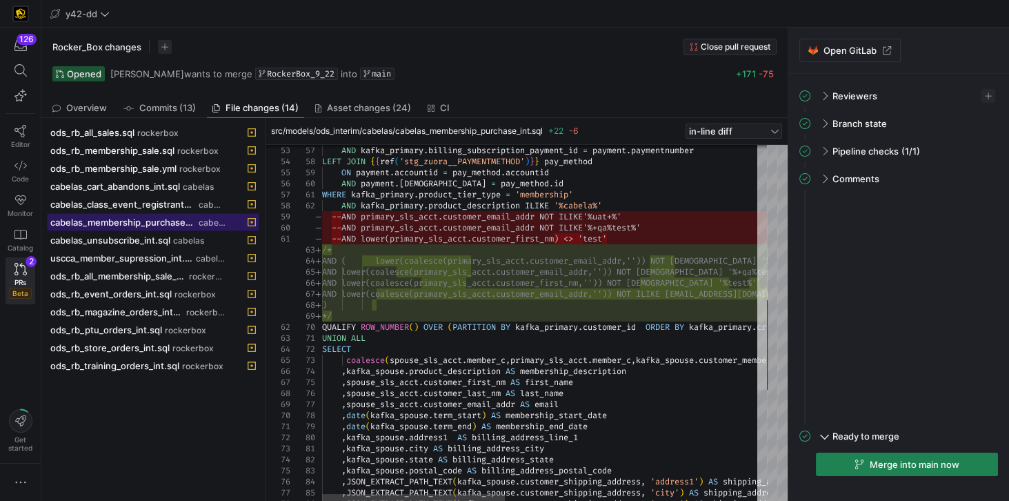
click at [767, 328] on div at bounding box center [763, 345] width 10 height 90
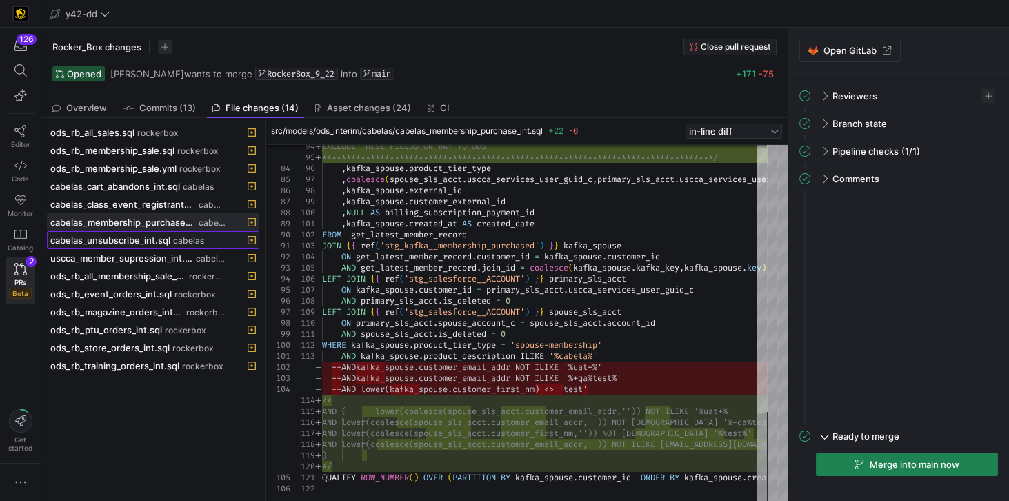
click at [92, 237] on span "cabelas_unsubscribe_int.sql" at bounding box center [110, 240] width 120 height 11
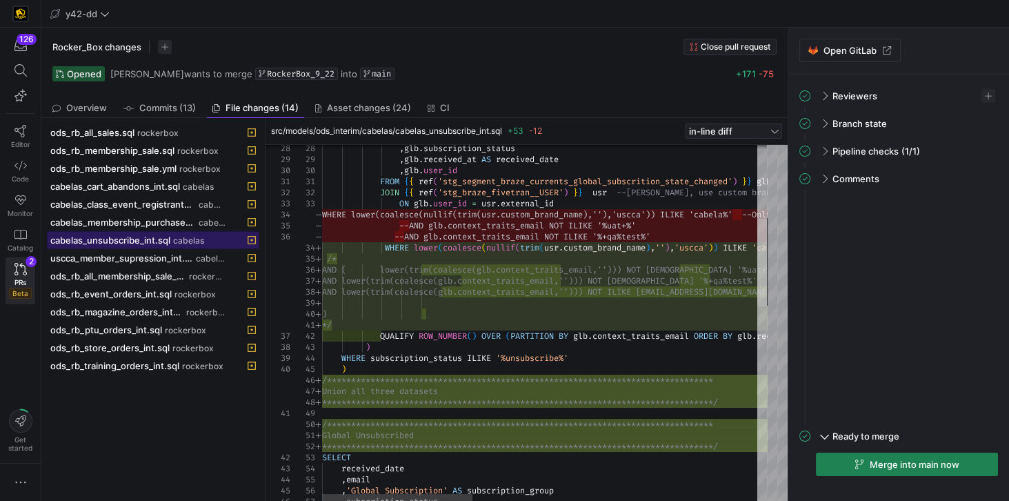
click at [767, 280] on div at bounding box center [763, 263] width 10 height 88
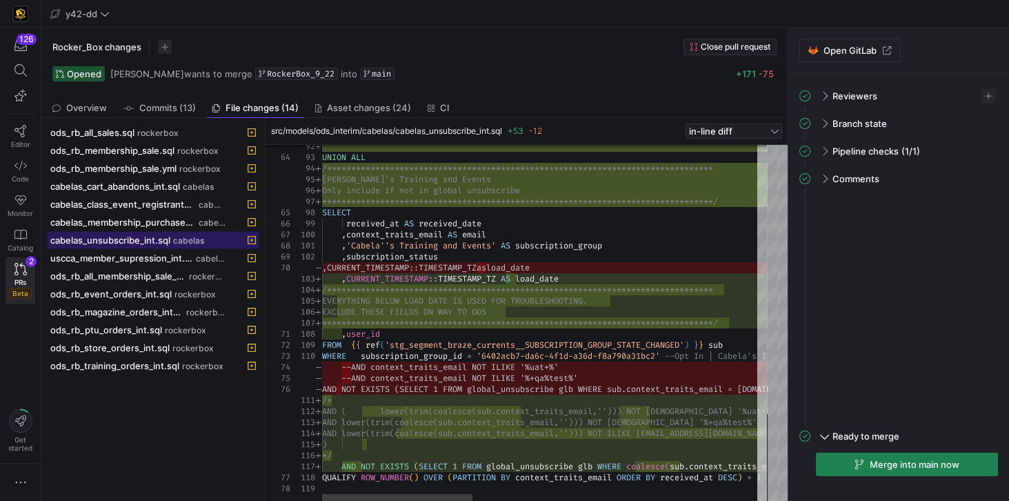
click at [762, 500] on div at bounding box center [763, 459] width 10 height 88
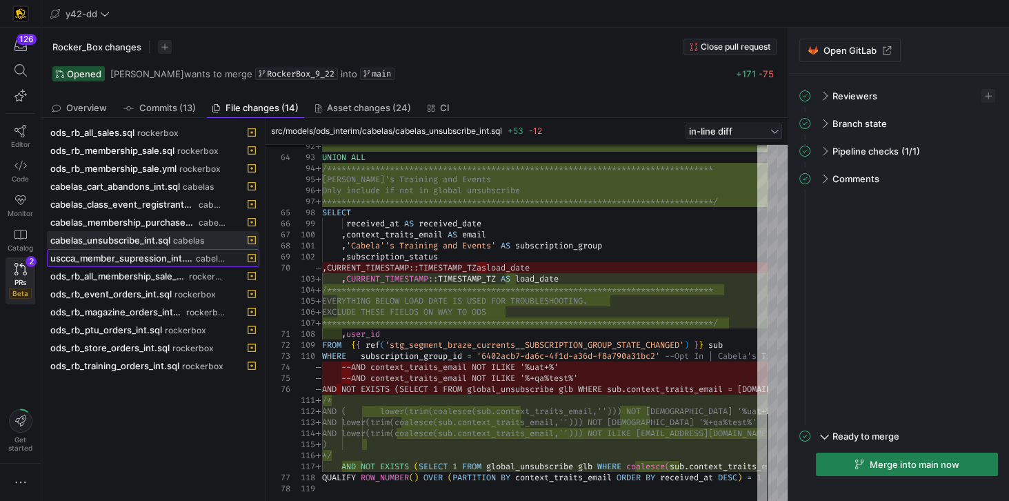
click at [113, 253] on span "uscca_member_supression_int.sql" at bounding box center [121, 258] width 143 height 11
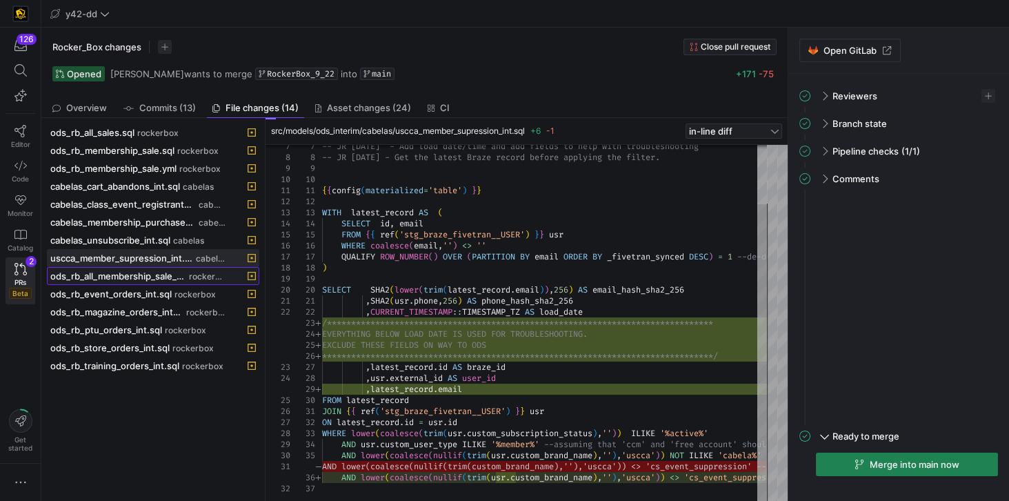
click at [98, 270] on span "ods_rb_all_membership_sale_int.sql" at bounding box center [118, 275] width 136 height 11
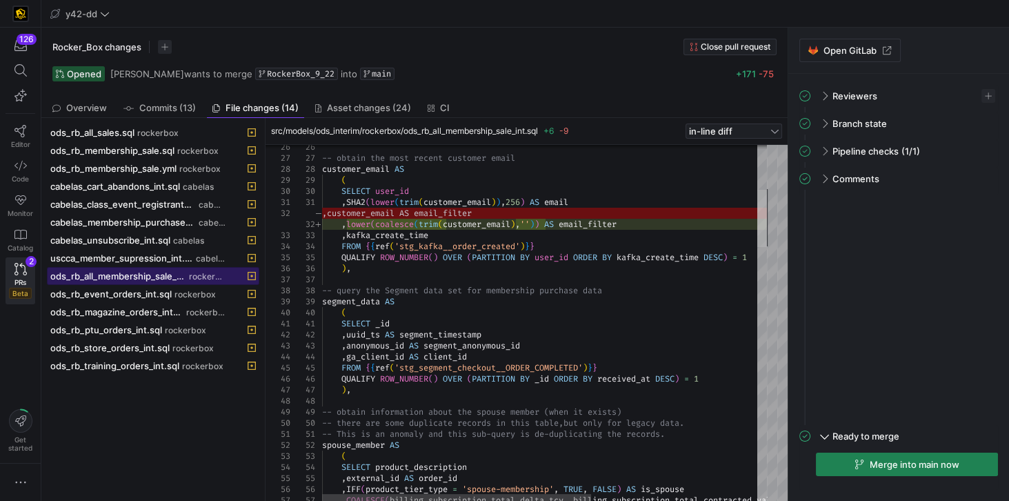
click at [764, 224] on div at bounding box center [763, 218] width 10 height 57
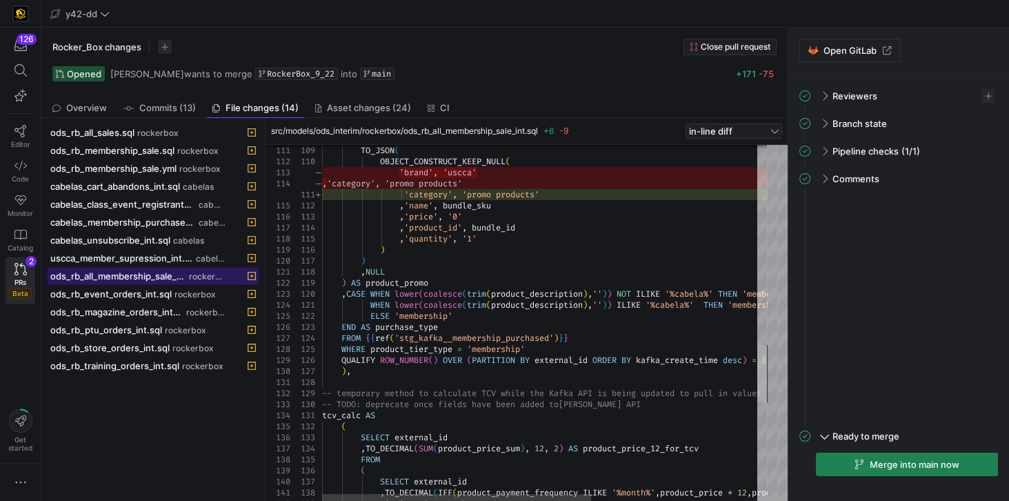
click at [766, 383] on div at bounding box center [763, 373] width 10 height 57
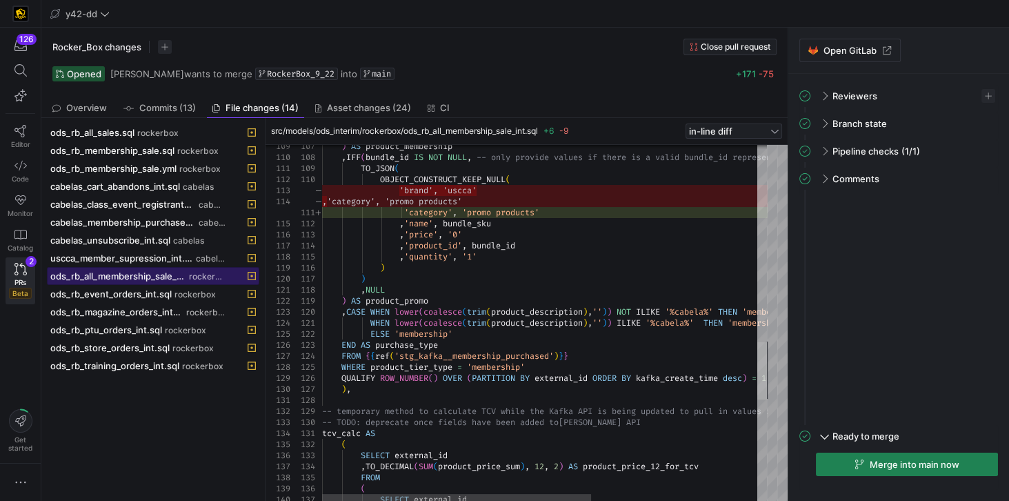
click at [766, 358] on div at bounding box center [763, 370] width 10 height 57
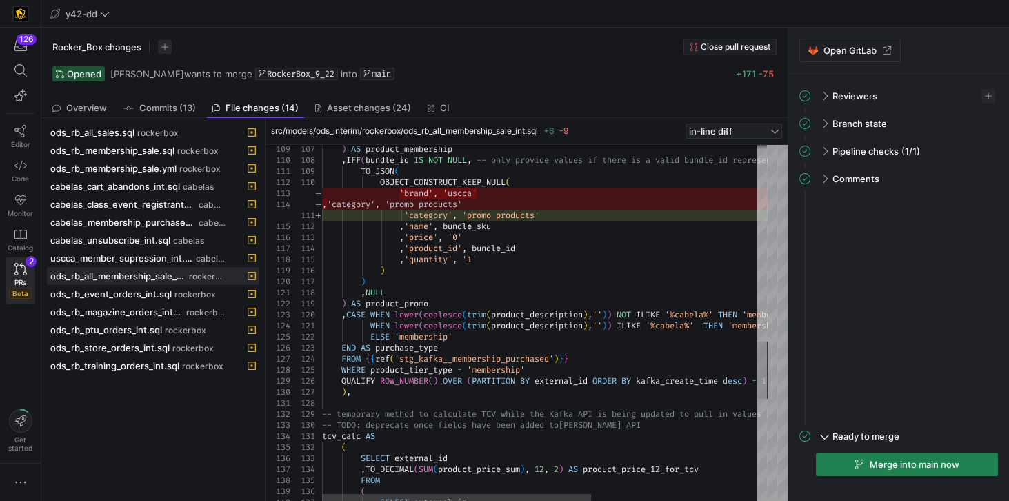
click at [426, 334] on div "'category' , 'promo products' , 'name' , bundle_sku , 'price' , '0' , 'product_…" at bounding box center [682, 31] width 720 height 2227
type textarea "'category', 'promo products' ,'name', bundle_sku ,'price', '0' ,'product_id', b…"
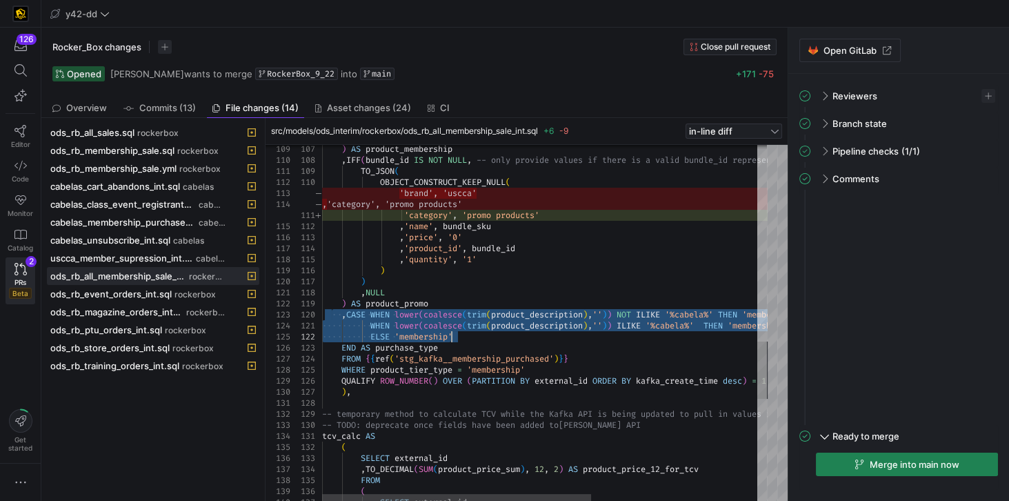
drag, startPoint x: 335, startPoint y: 313, endPoint x: 453, endPoint y: 337, distance: 120.3
click at [453, 337] on div "'category' , 'promo products' , 'name' , bundle_sku , 'price' , '0' , 'product_…" at bounding box center [682, 31] width 720 height 2227
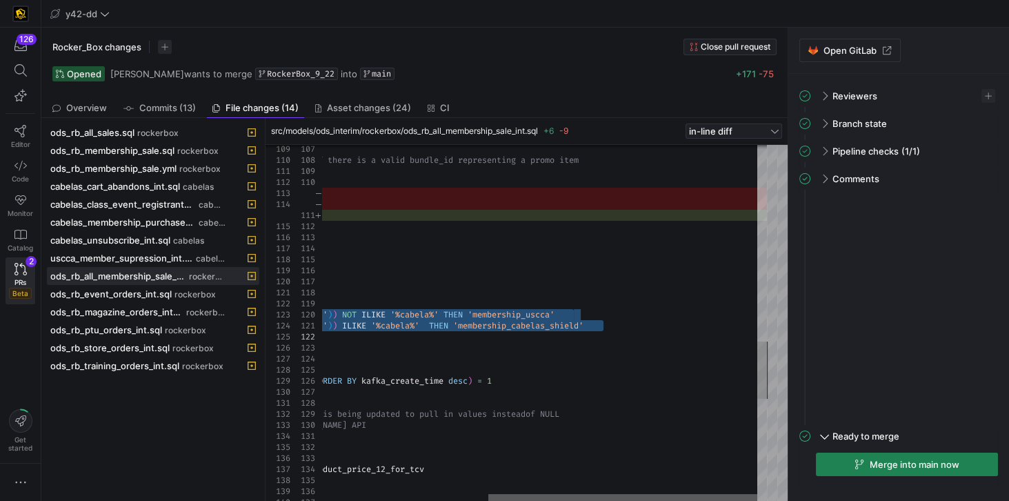
click at [686, 497] on div at bounding box center [622, 498] width 269 height 8
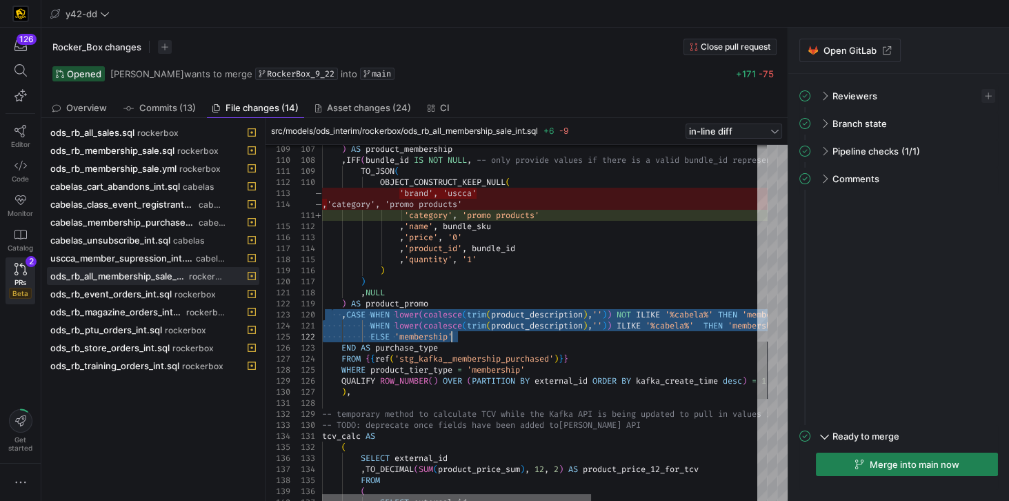
click at [427, 500] on div at bounding box center [456, 498] width 269 height 8
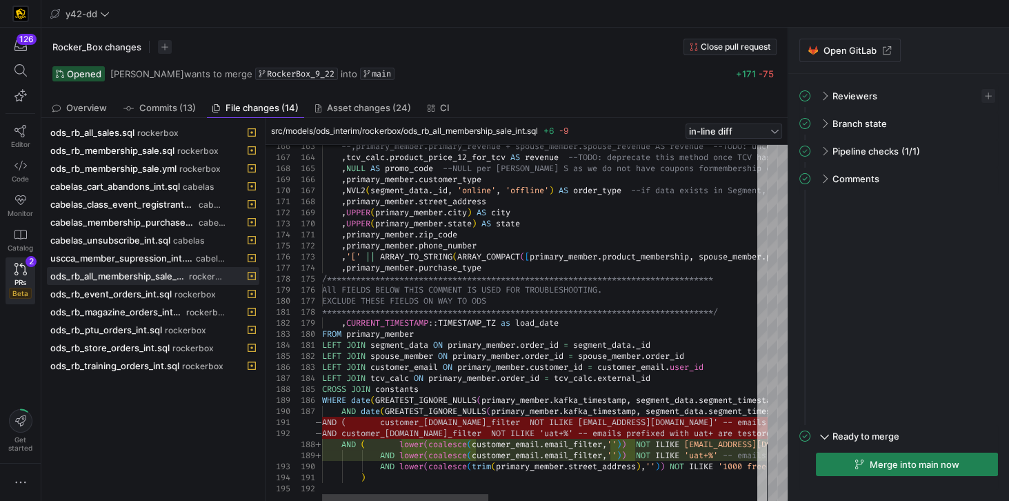
click at [767, 500] on div at bounding box center [763, 473] width 10 height 57
click at [101, 288] on span "ods_rb_event_orders_int.sql" at bounding box center [110, 293] width 121 height 11
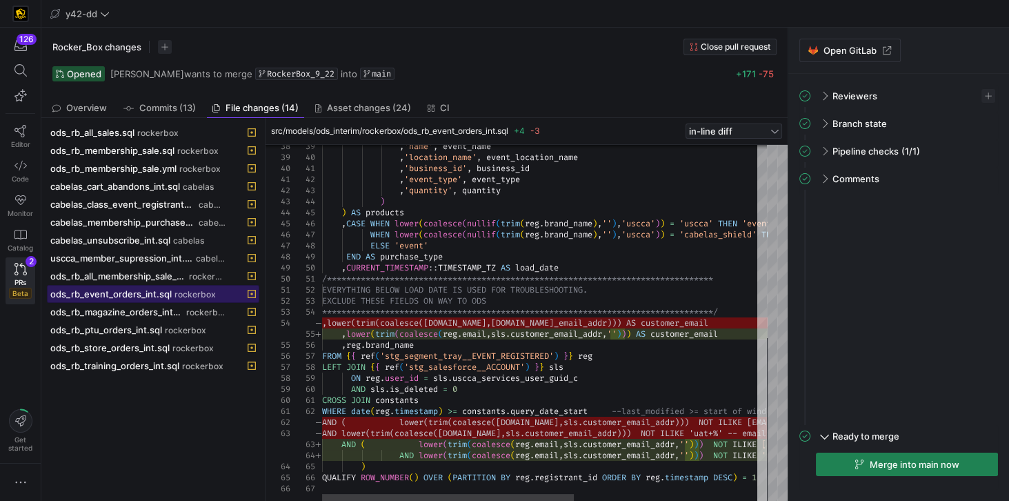
click at [767, 500] on div at bounding box center [763, 421] width 10 height 164
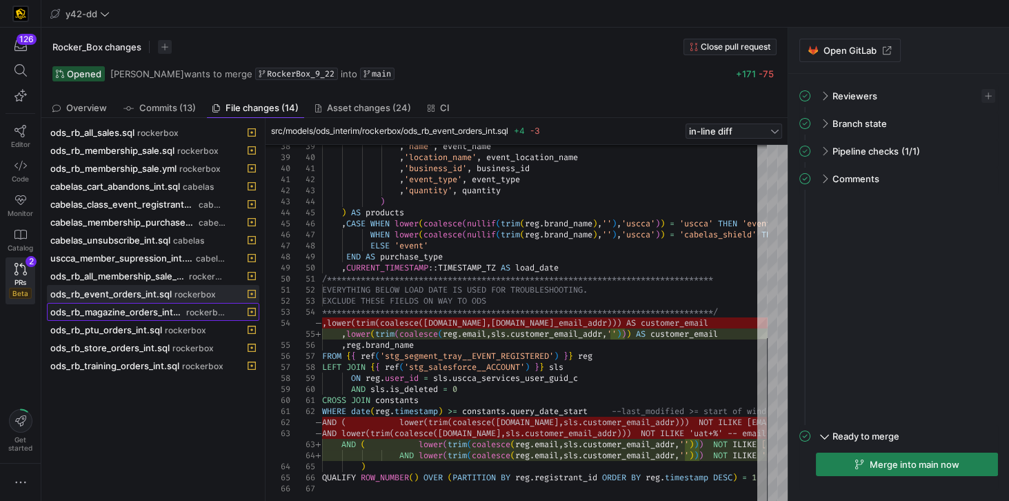
click at [107, 306] on span "ods_rb_magazine_orders_int.sql" at bounding box center [116, 311] width 133 height 11
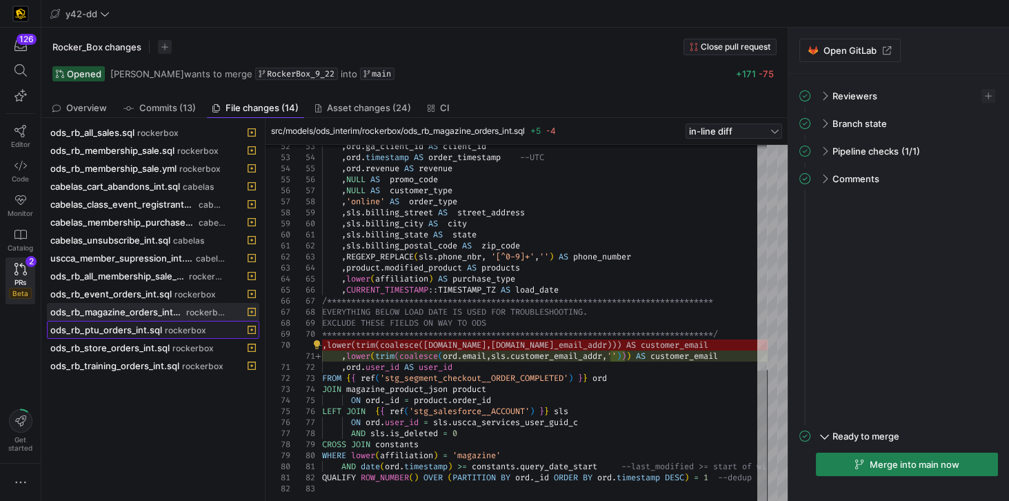
click at [119, 330] on span at bounding box center [153, 330] width 211 height 17
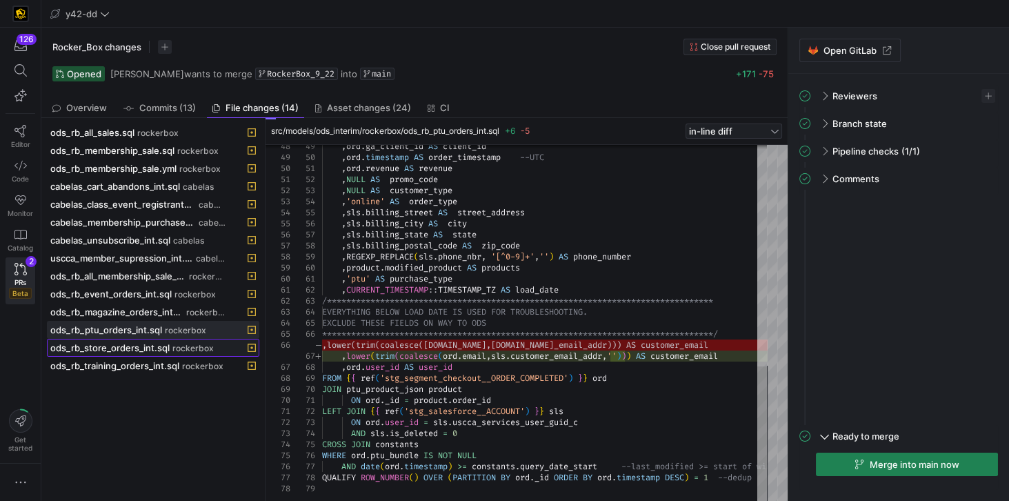
click at [95, 343] on span "ods_rb_store_orders_int.sql" at bounding box center [109, 347] width 119 height 11
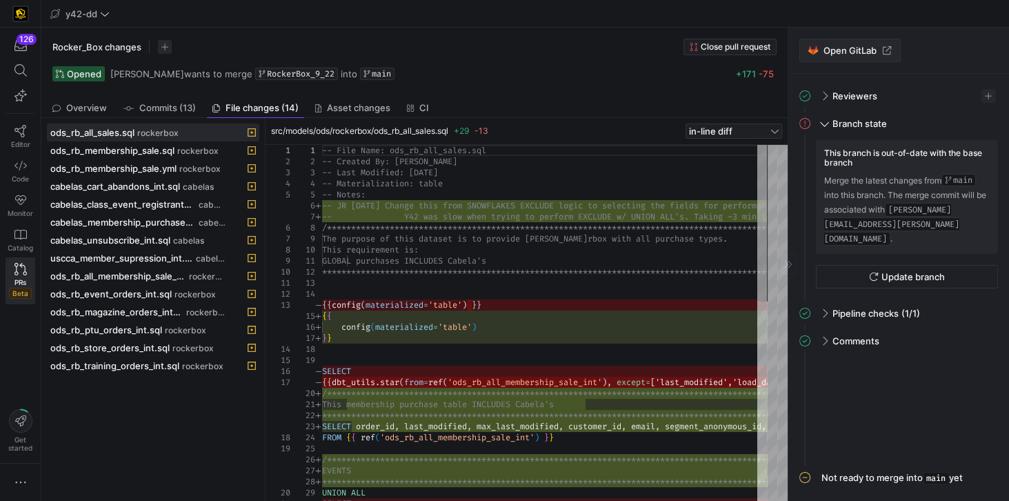
click at [843, 44] on span at bounding box center [850, 50] width 100 height 22
click at [14, 140] on span "Editor" at bounding box center [20, 144] width 19 height 8
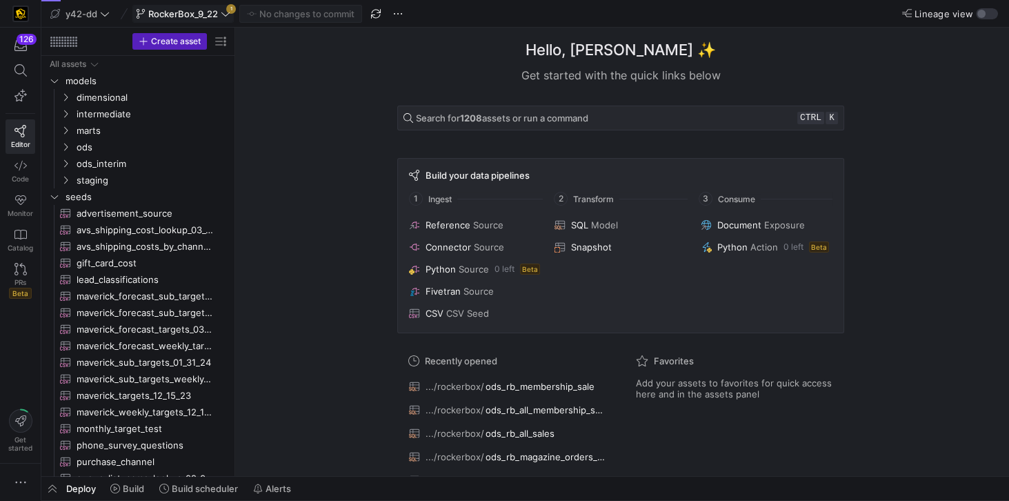
click at [201, 13] on span "RockerBox_9_22" at bounding box center [183, 13] width 70 height 11
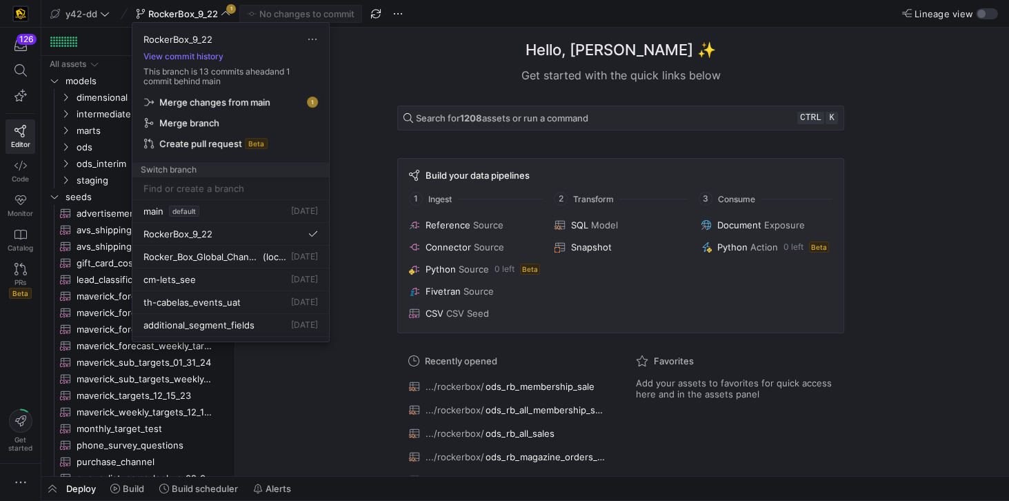
click at [216, 98] on span "Merge changes from main" at bounding box center [214, 102] width 111 height 11
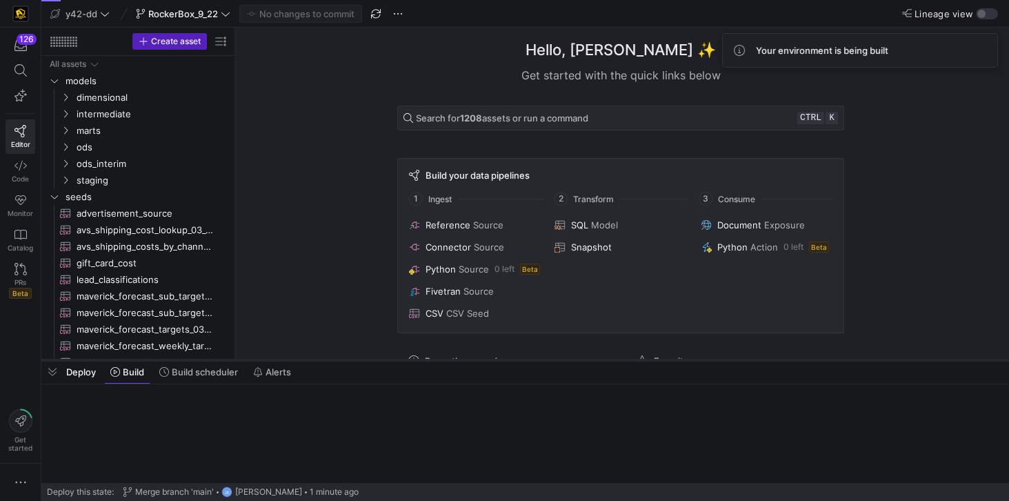
drag, startPoint x: 379, startPoint y: 477, endPoint x: 379, endPoint y: 360, distance: 116.6
click at [379, 360] on div at bounding box center [525, 360] width 968 height 6
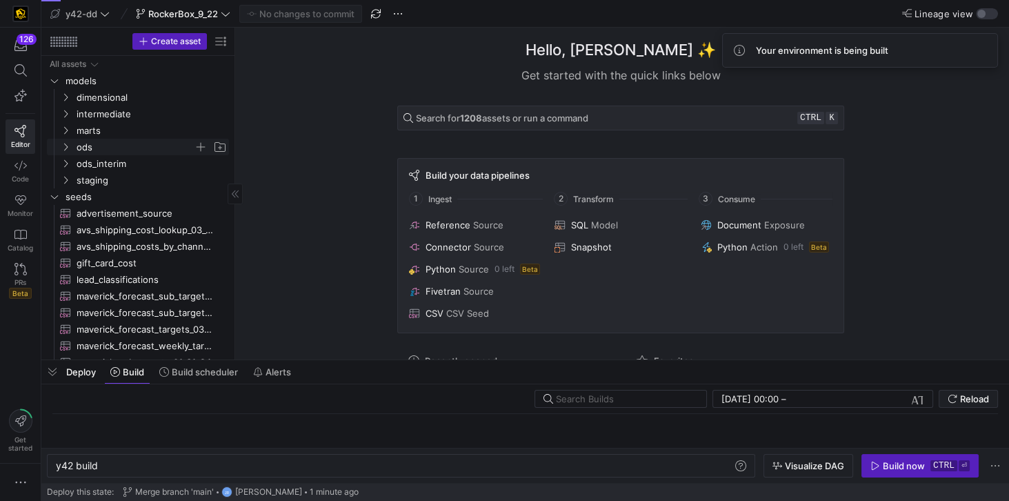
scroll to position [0, 41]
